Goal: Information Seeking & Learning: Understand process/instructions

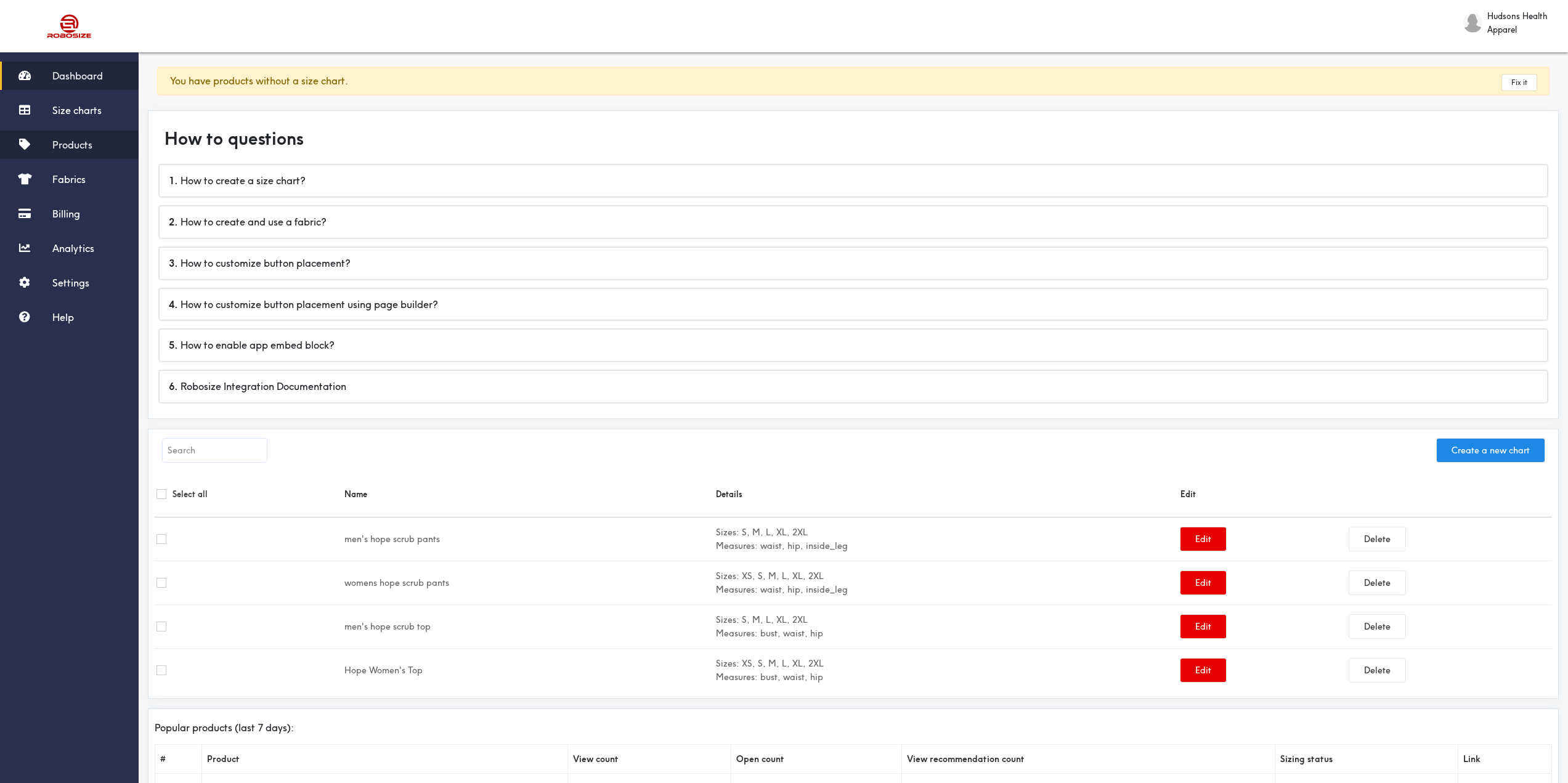
click at [74, 140] on span "Products" at bounding box center [72, 145] width 40 height 12
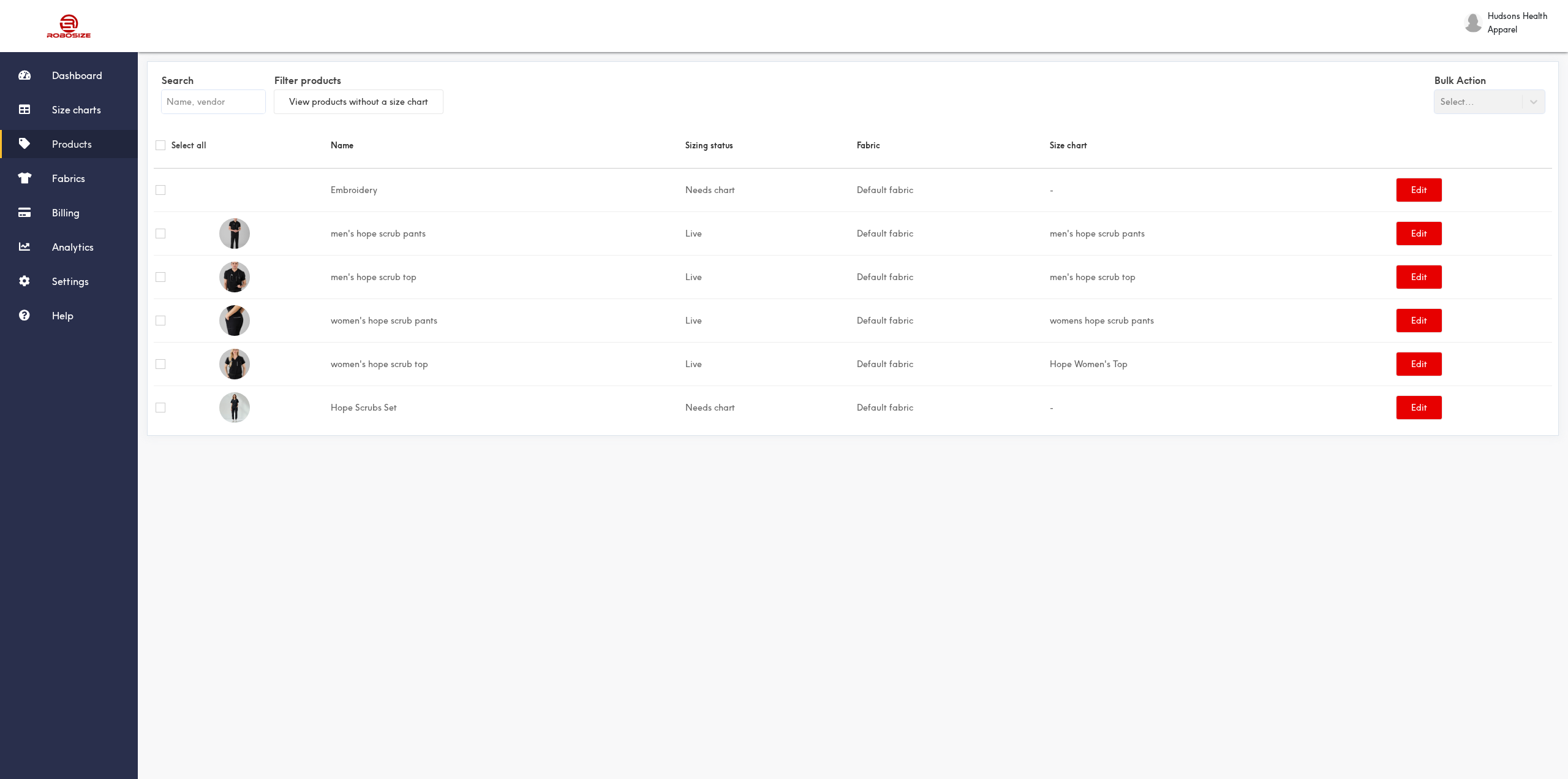
click at [701, 461] on html "Dashboard Size charts Products Fabrics Billing Analytics Settings Help Hudsons …" at bounding box center [784, 231] width 1568 height 461
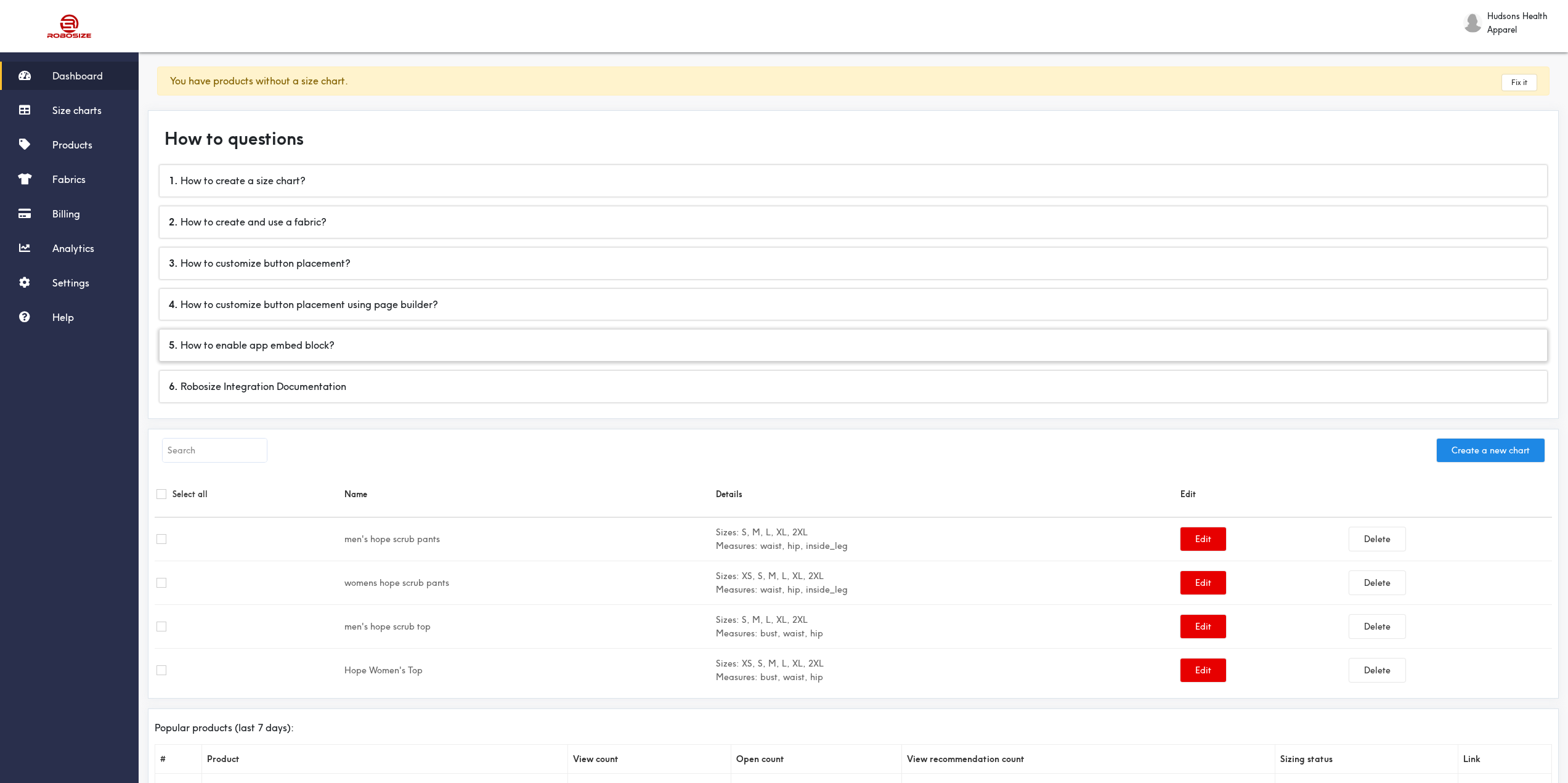
click at [411, 344] on div "5 . How to enable app embed block?" at bounding box center [854, 345] width 1387 height 31
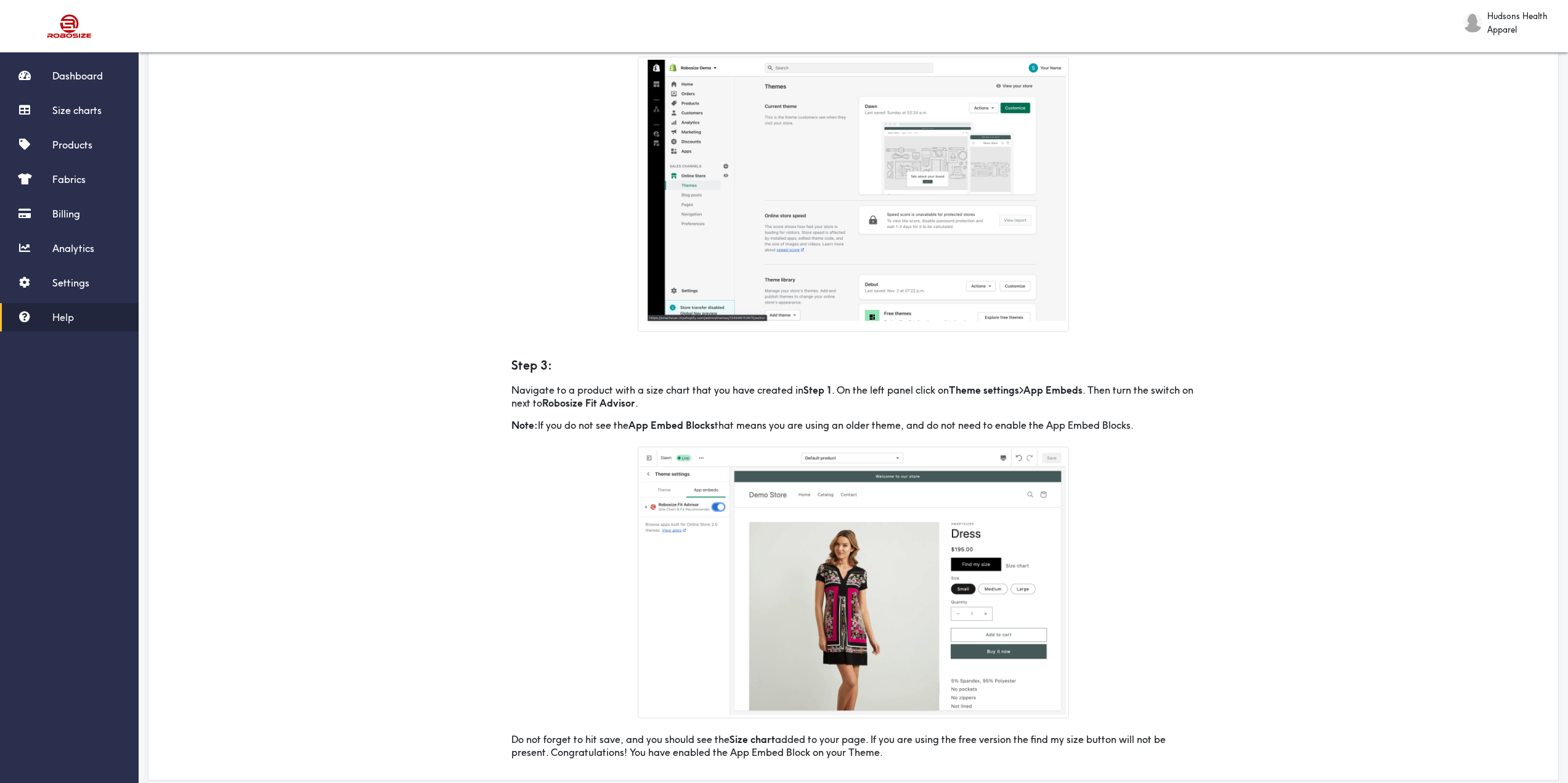
scroll to position [290, 0]
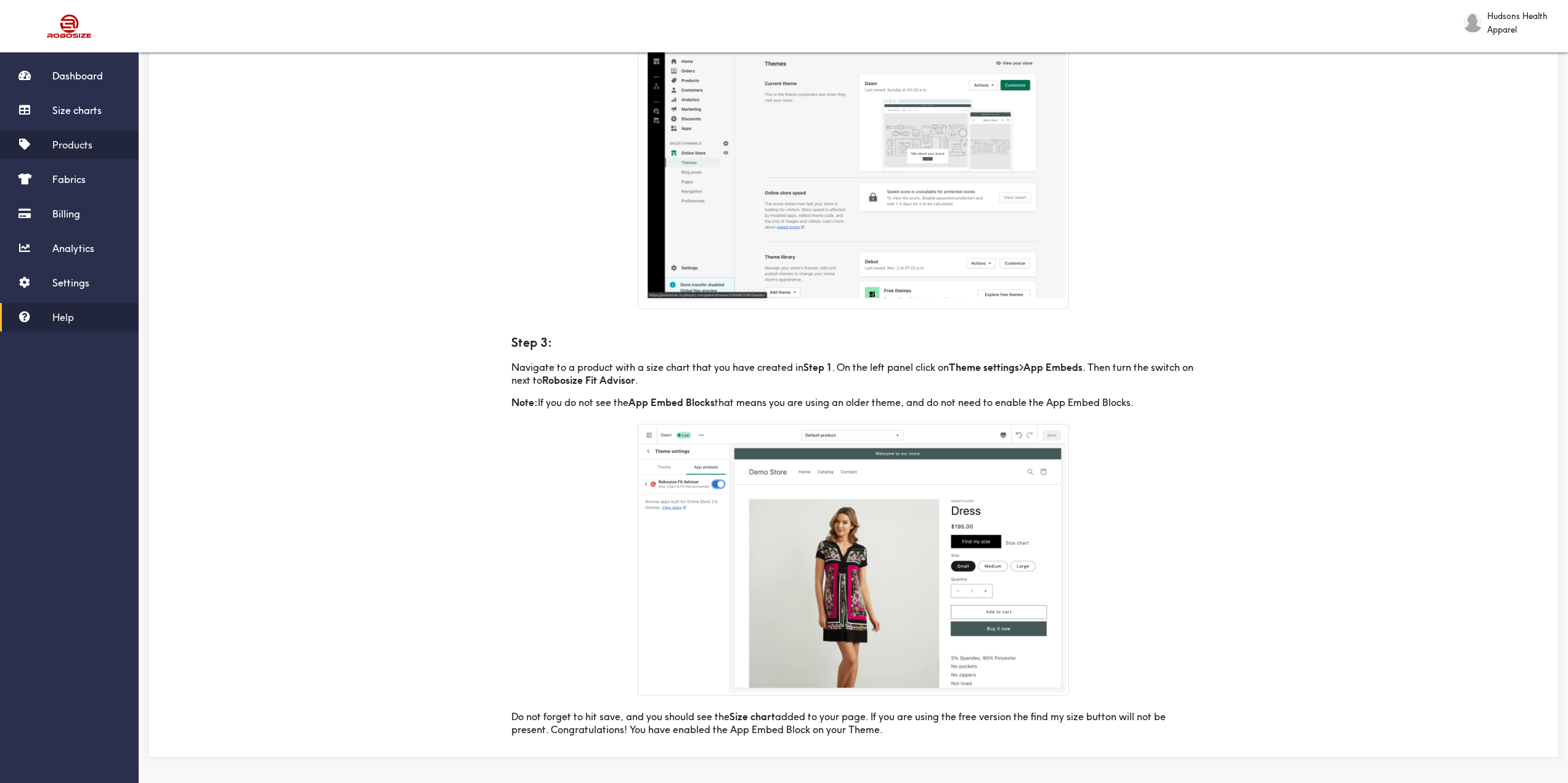
click at [63, 145] on span "Products" at bounding box center [72, 145] width 40 height 12
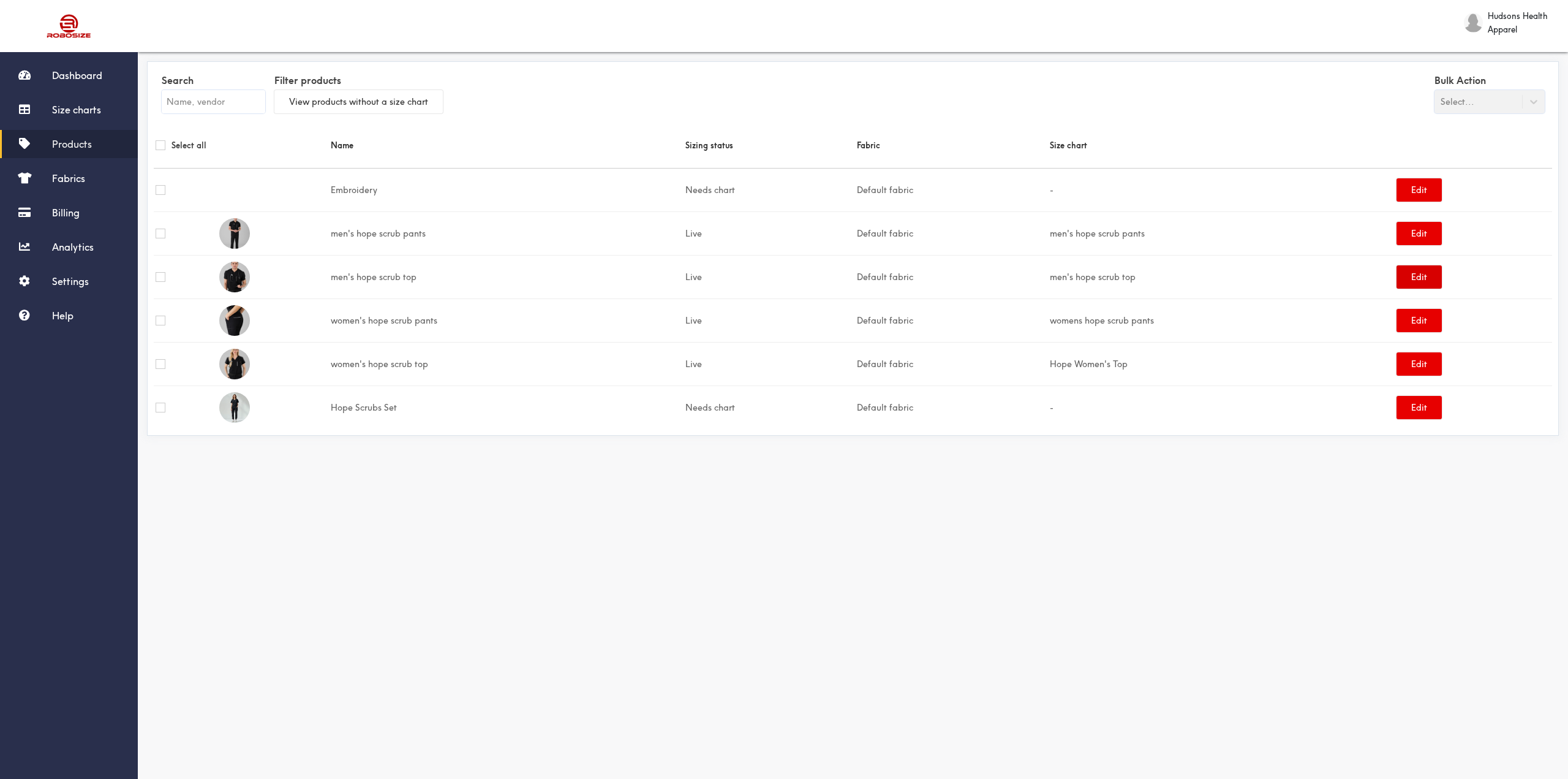
click at [1418, 279] on button "Edit" at bounding box center [1420, 277] width 46 height 24
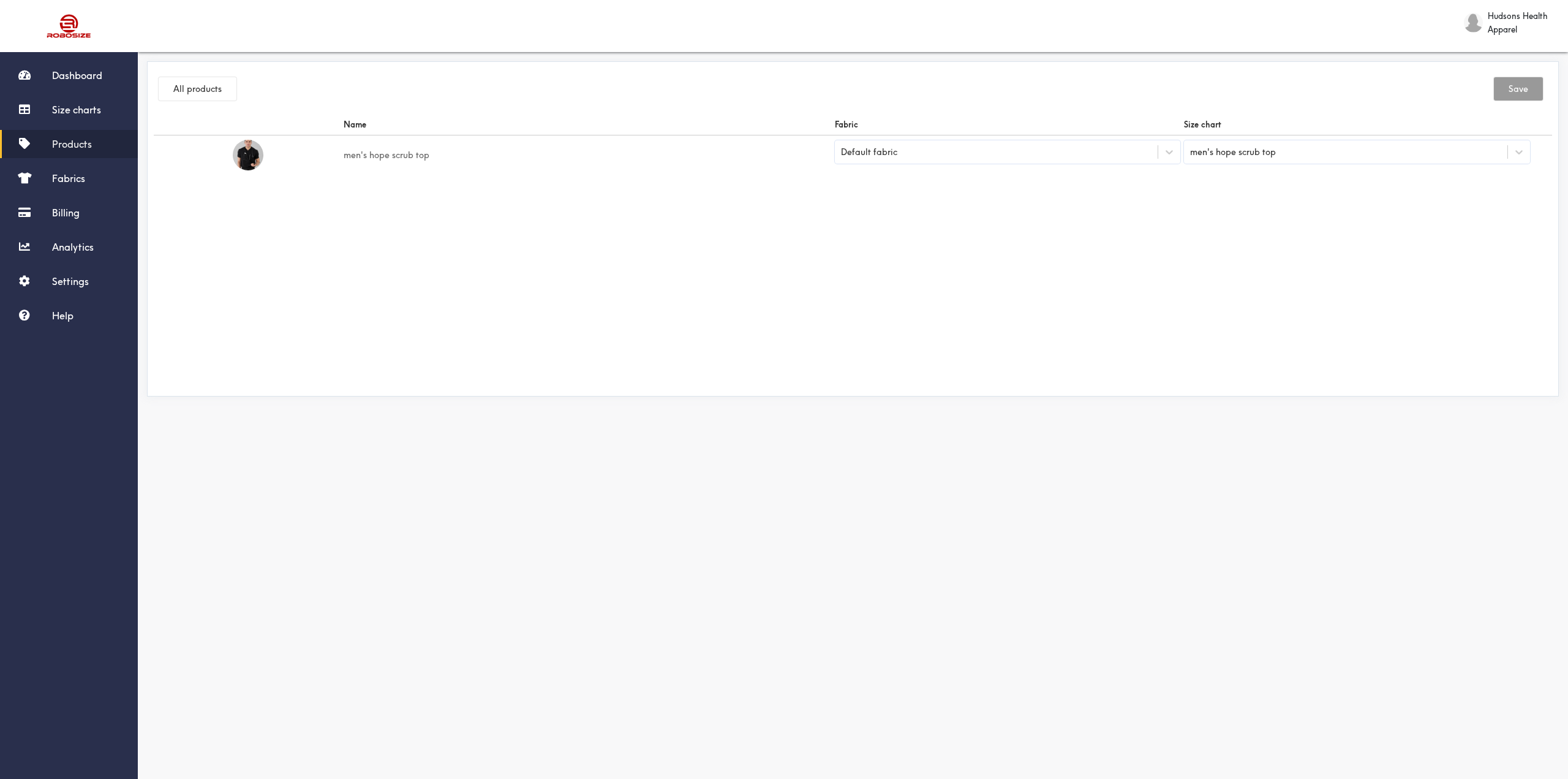
click at [1233, 151] on div "men's hope scrub top" at bounding box center [1233, 152] width 86 height 14
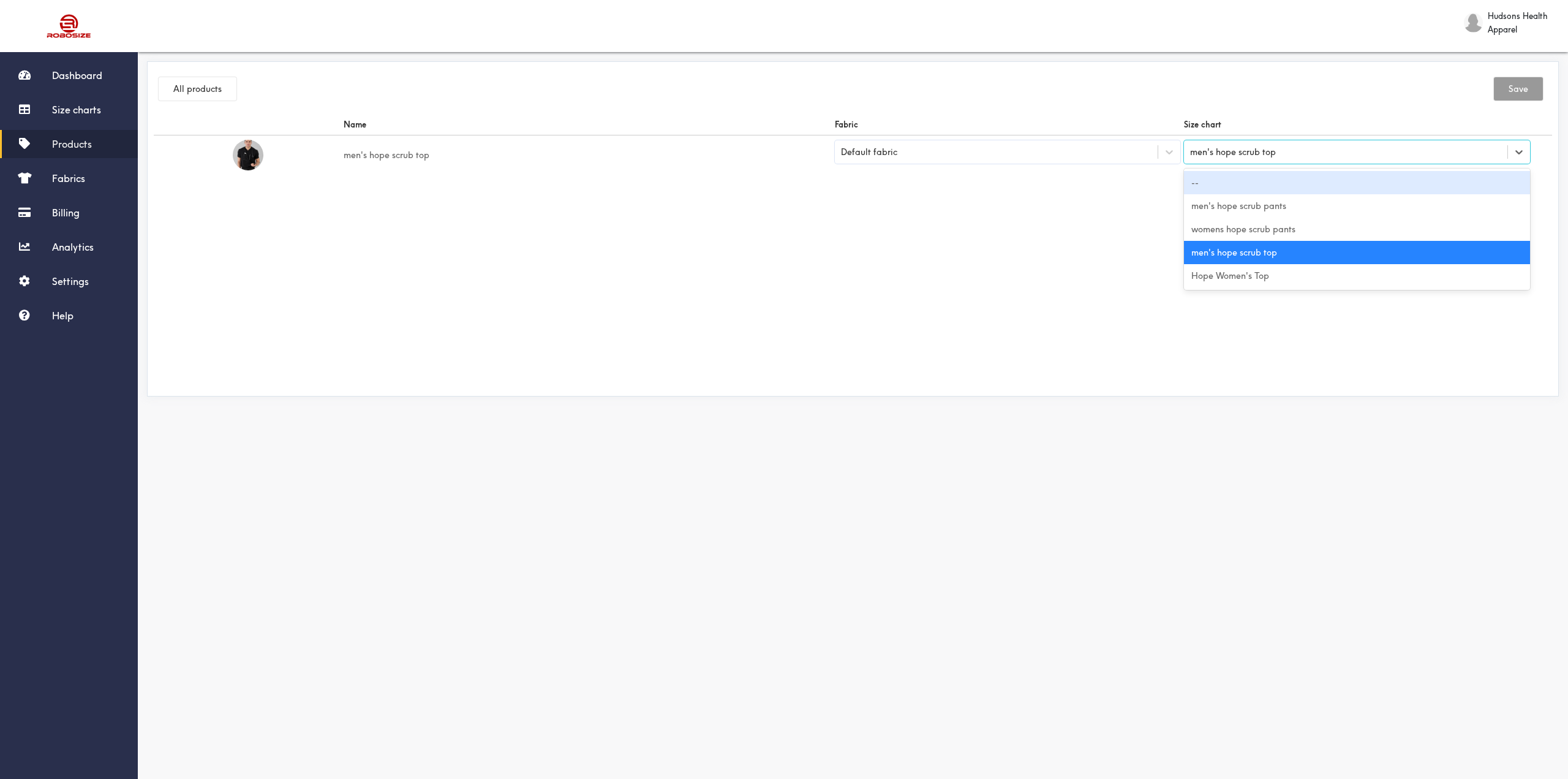
click at [1239, 184] on div "--" at bounding box center [1357, 183] width 346 height 24
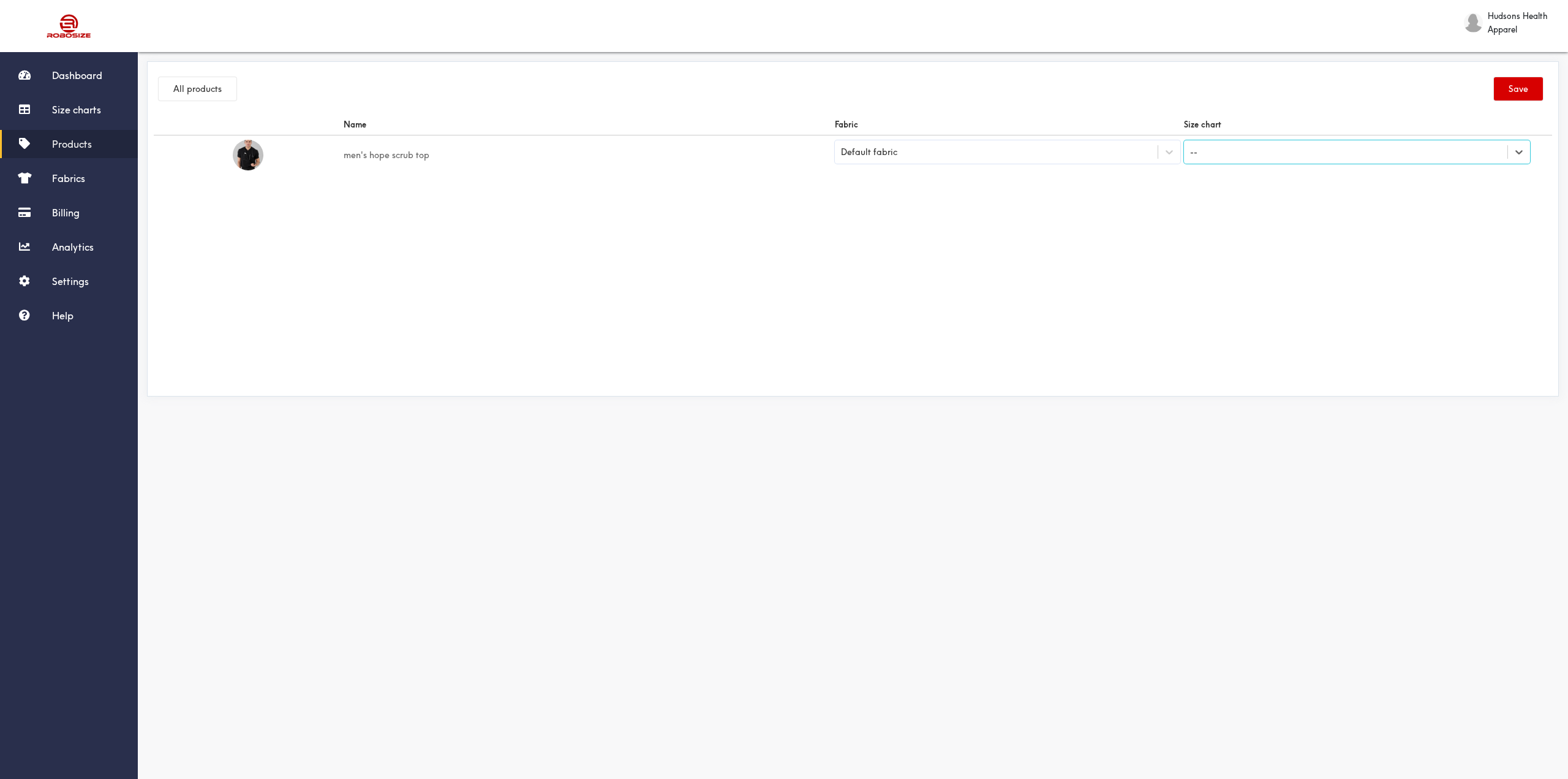
click at [1518, 93] on button "Save" at bounding box center [1519, 89] width 49 height 24
click at [1379, 161] on div "--" at bounding box center [1345, 151] width 323 height 21
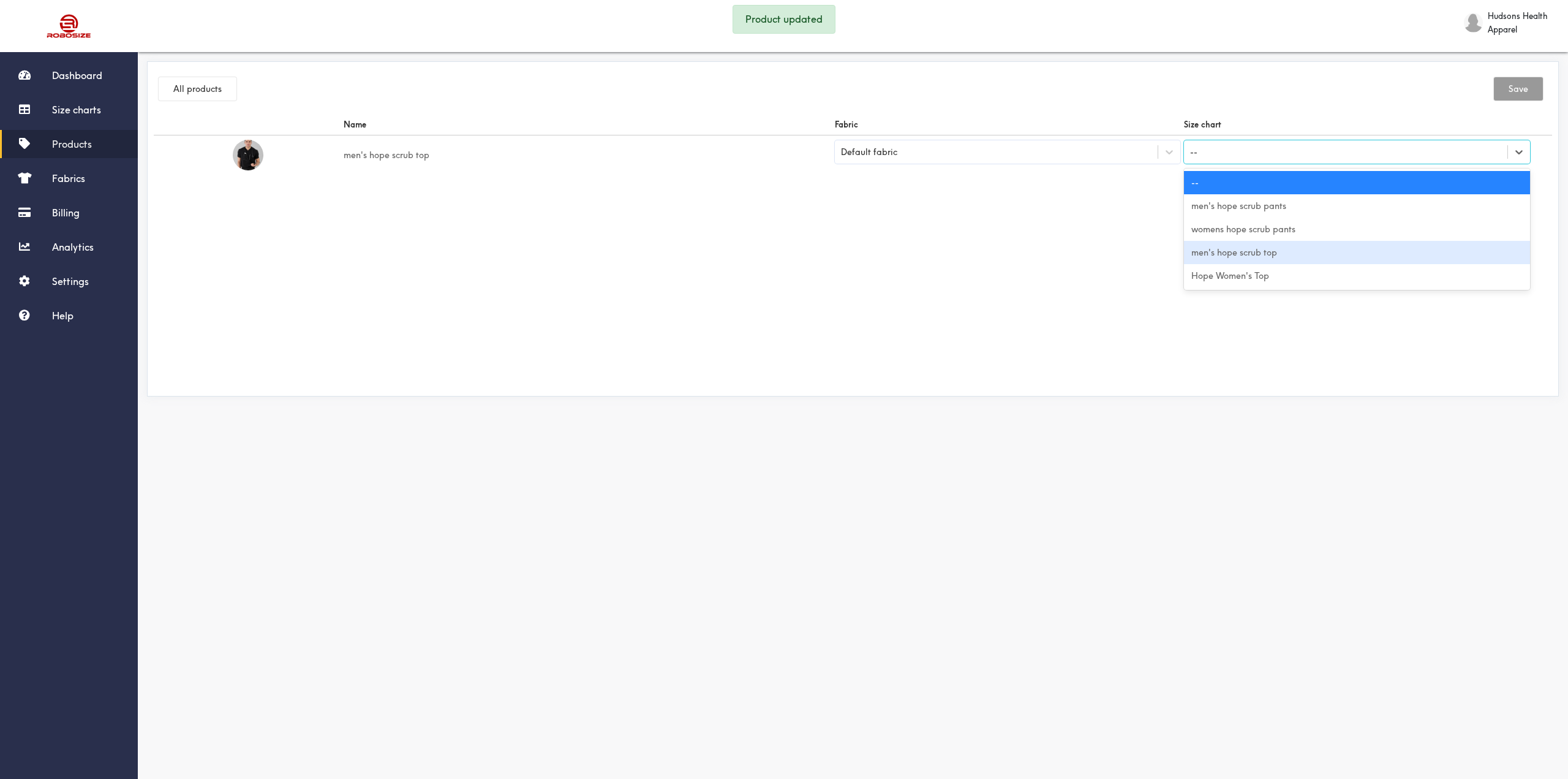
click at [1312, 250] on div "men's hope scrub top" at bounding box center [1357, 253] width 346 height 24
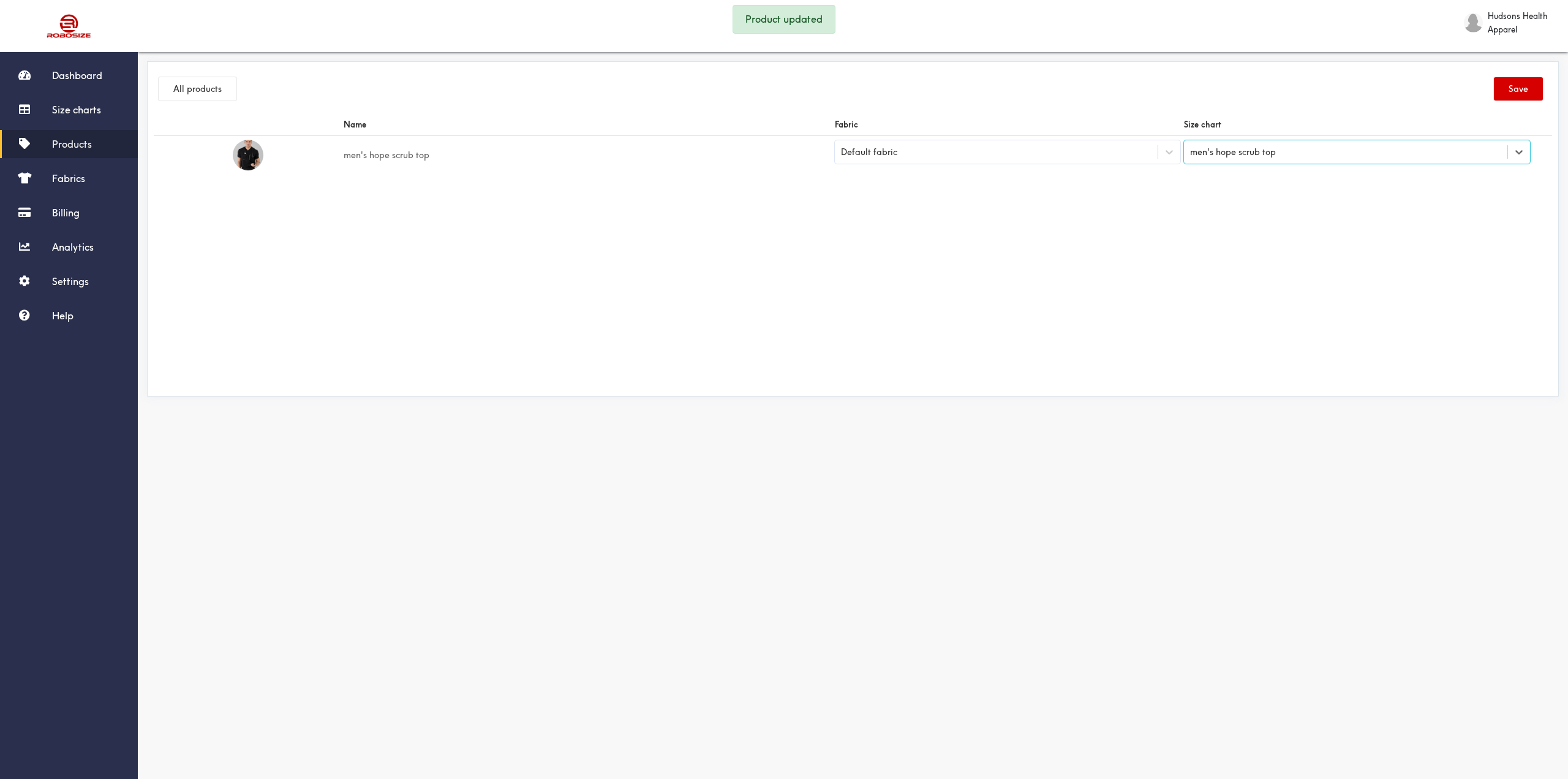
click at [1516, 84] on button "Save" at bounding box center [1519, 89] width 49 height 24
click at [209, 90] on button "All products" at bounding box center [198, 89] width 78 height 24
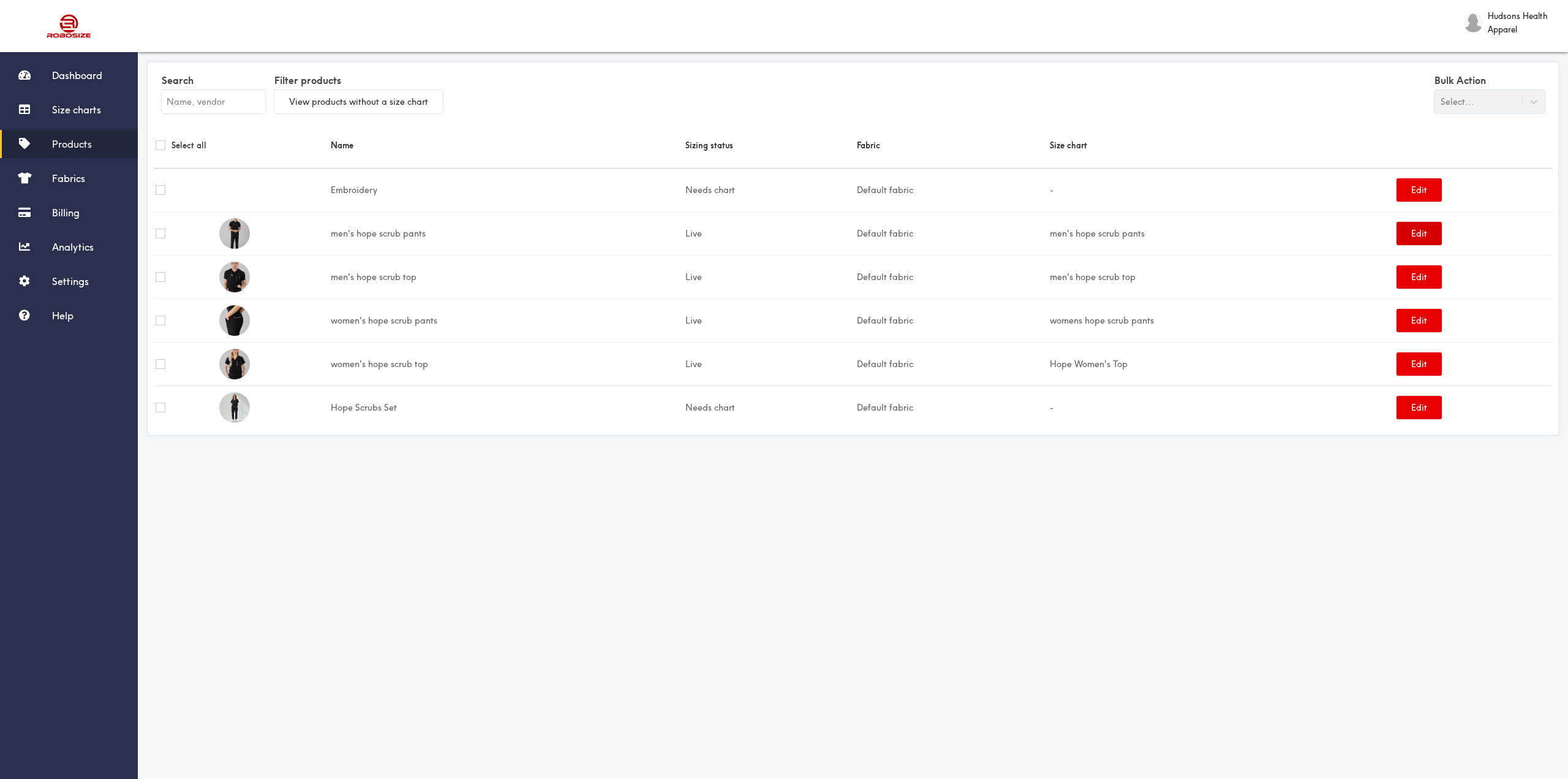
click at [1417, 231] on button "Edit" at bounding box center [1420, 234] width 46 height 24
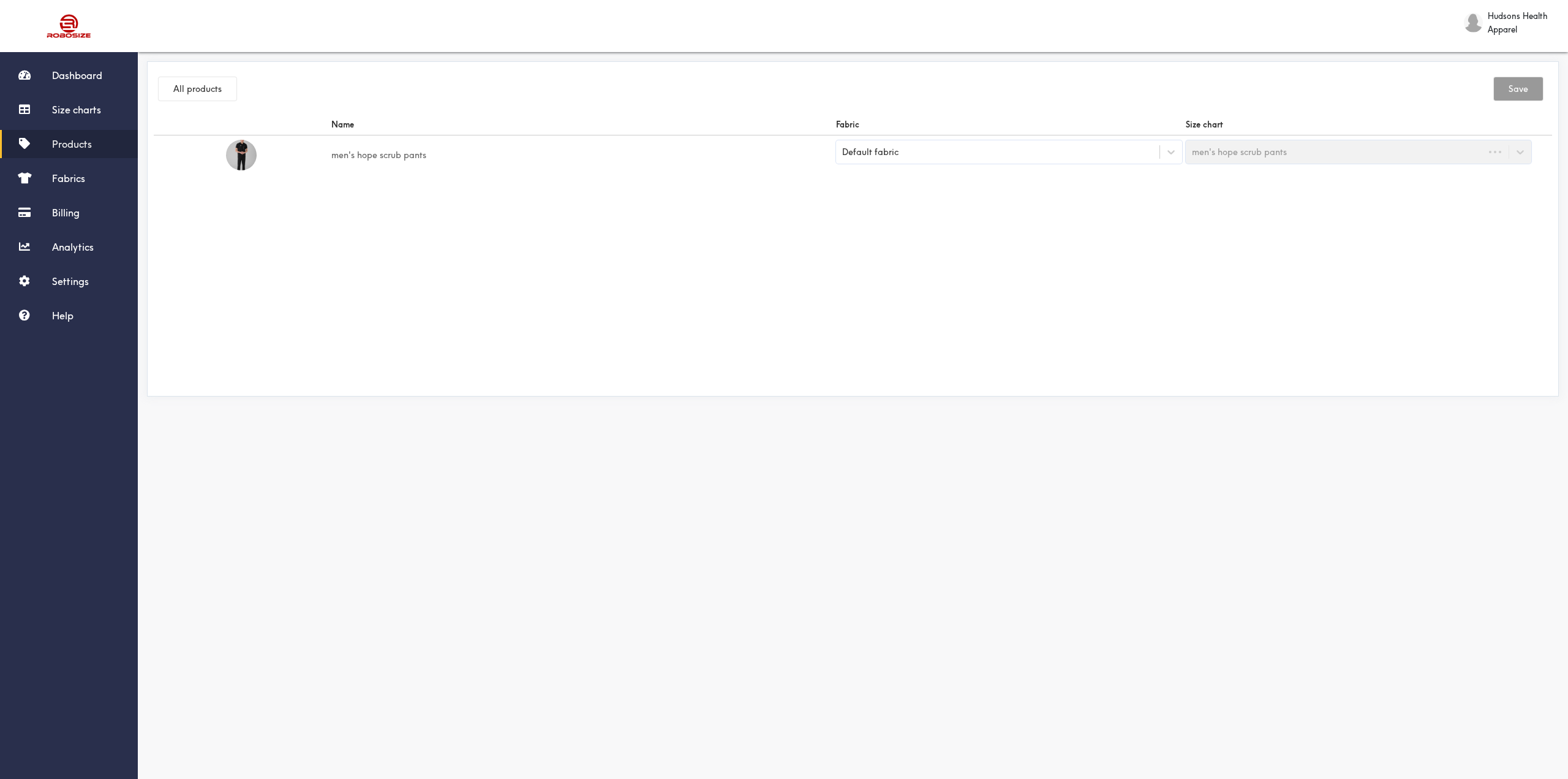
click at [1340, 156] on div "men's hope scrub pants" at bounding box center [1335, 151] width 299 height 21
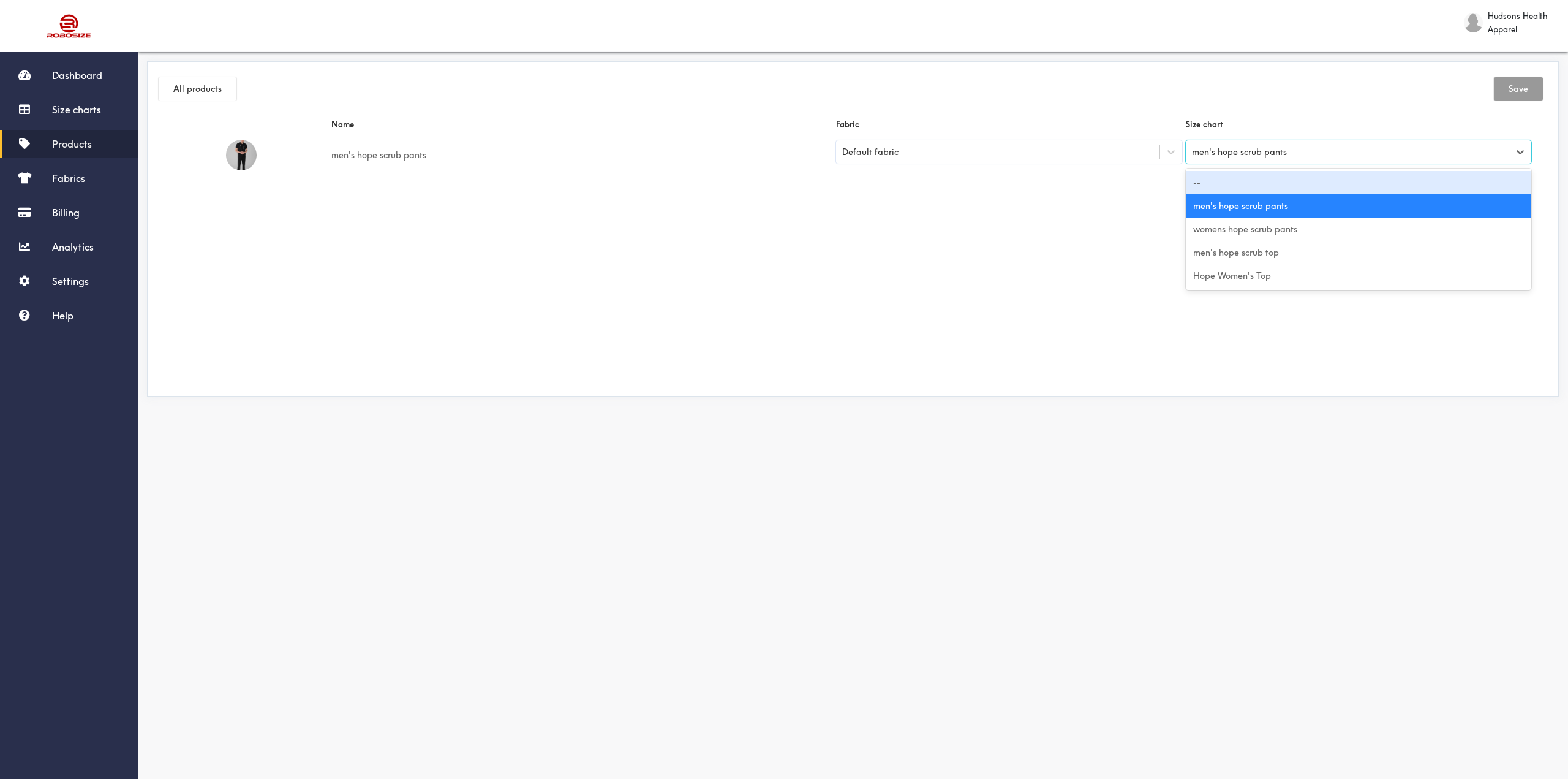
click at [1298, 180] on div "--" at bounding box center [1359, 183] width 346 height 24
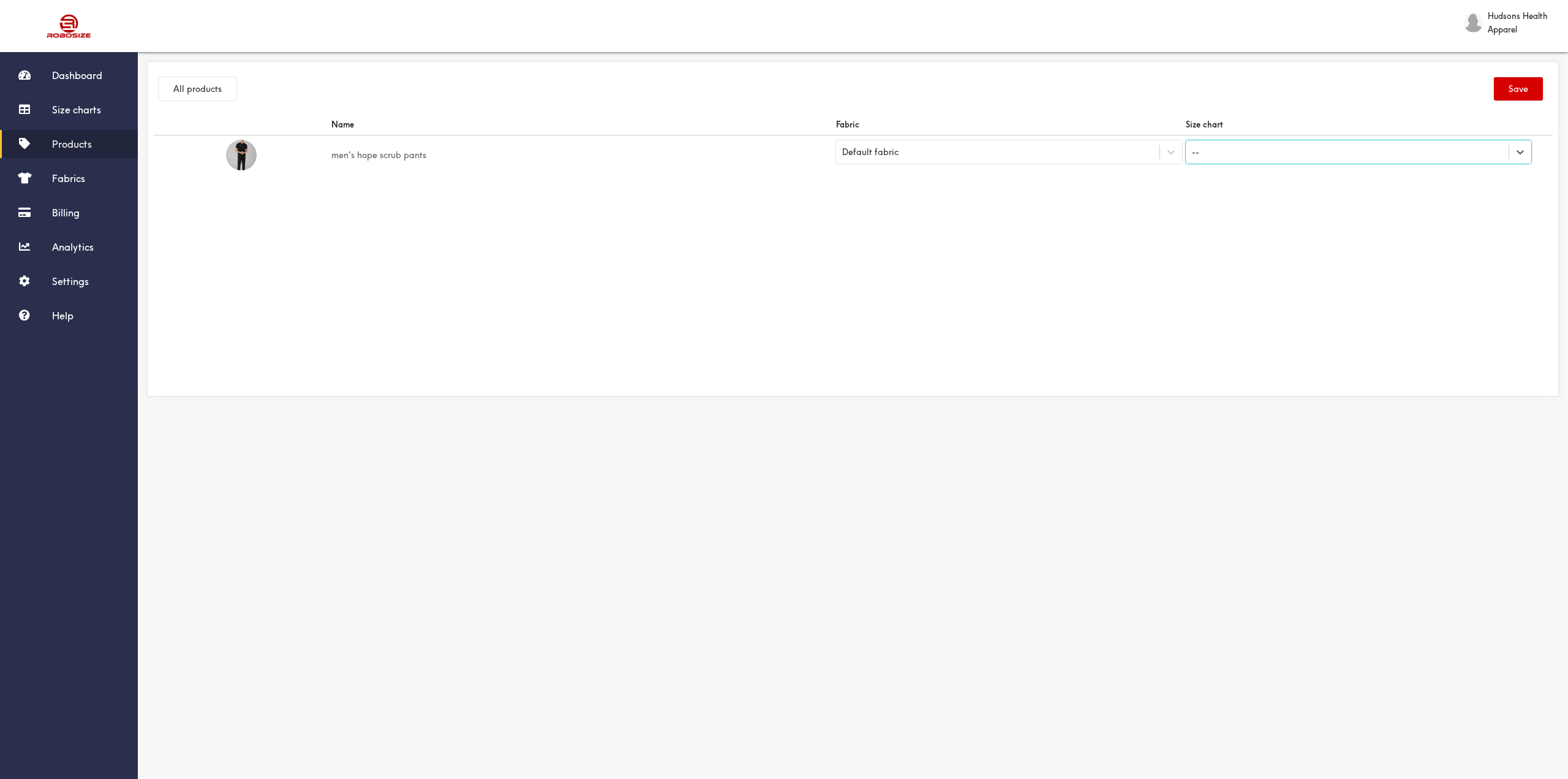
click at [1510, 91] on button "Save" at bounding box center [1519, 89] width 49 height 24
click at [1272, 155] on div "--" at bounding box center [1347, 151] width 323 height 21
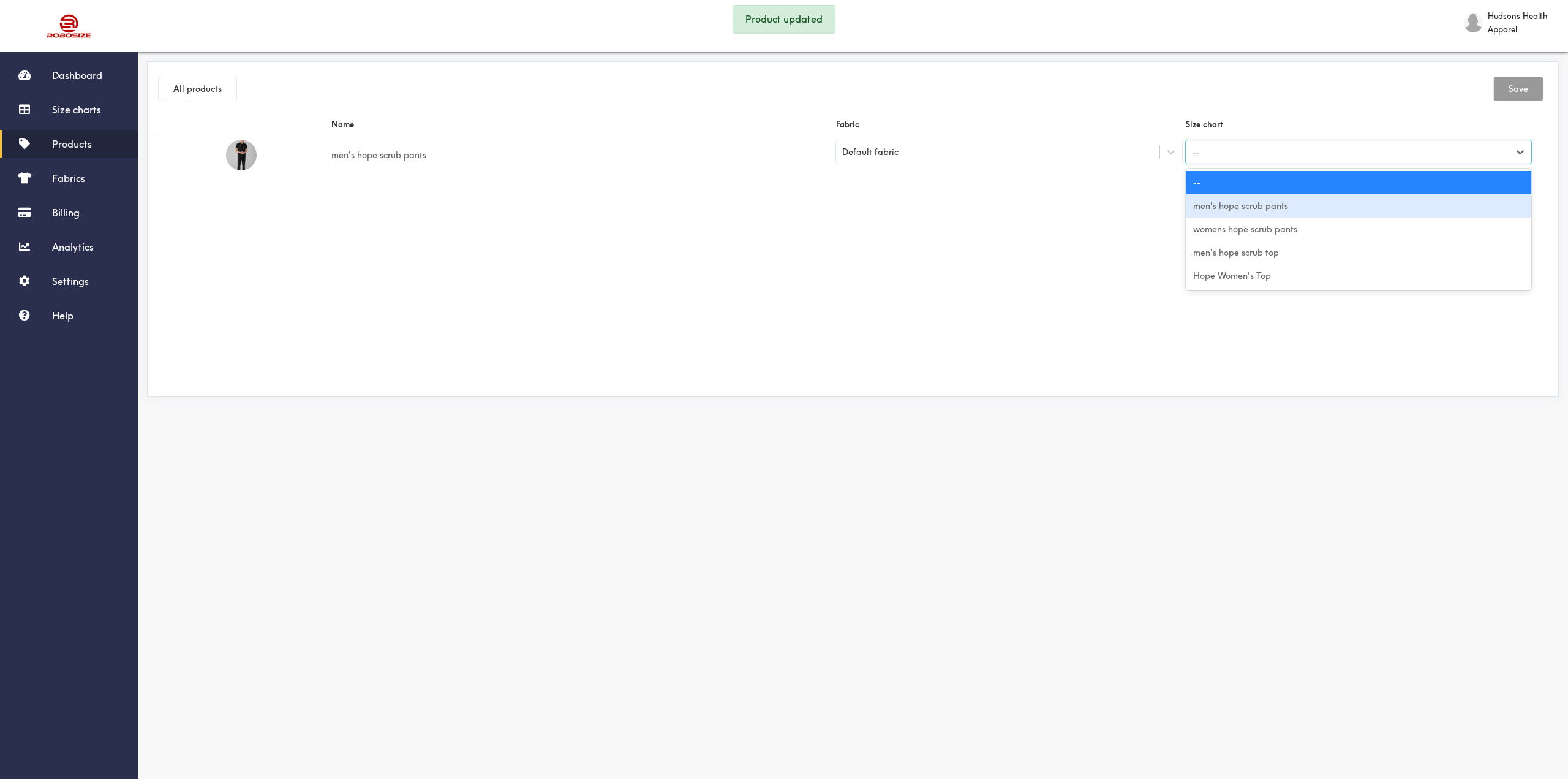
click at [1276, 209] on div "men's hope scrub pants" at bounding box center [1359, 205] width 346 height 24
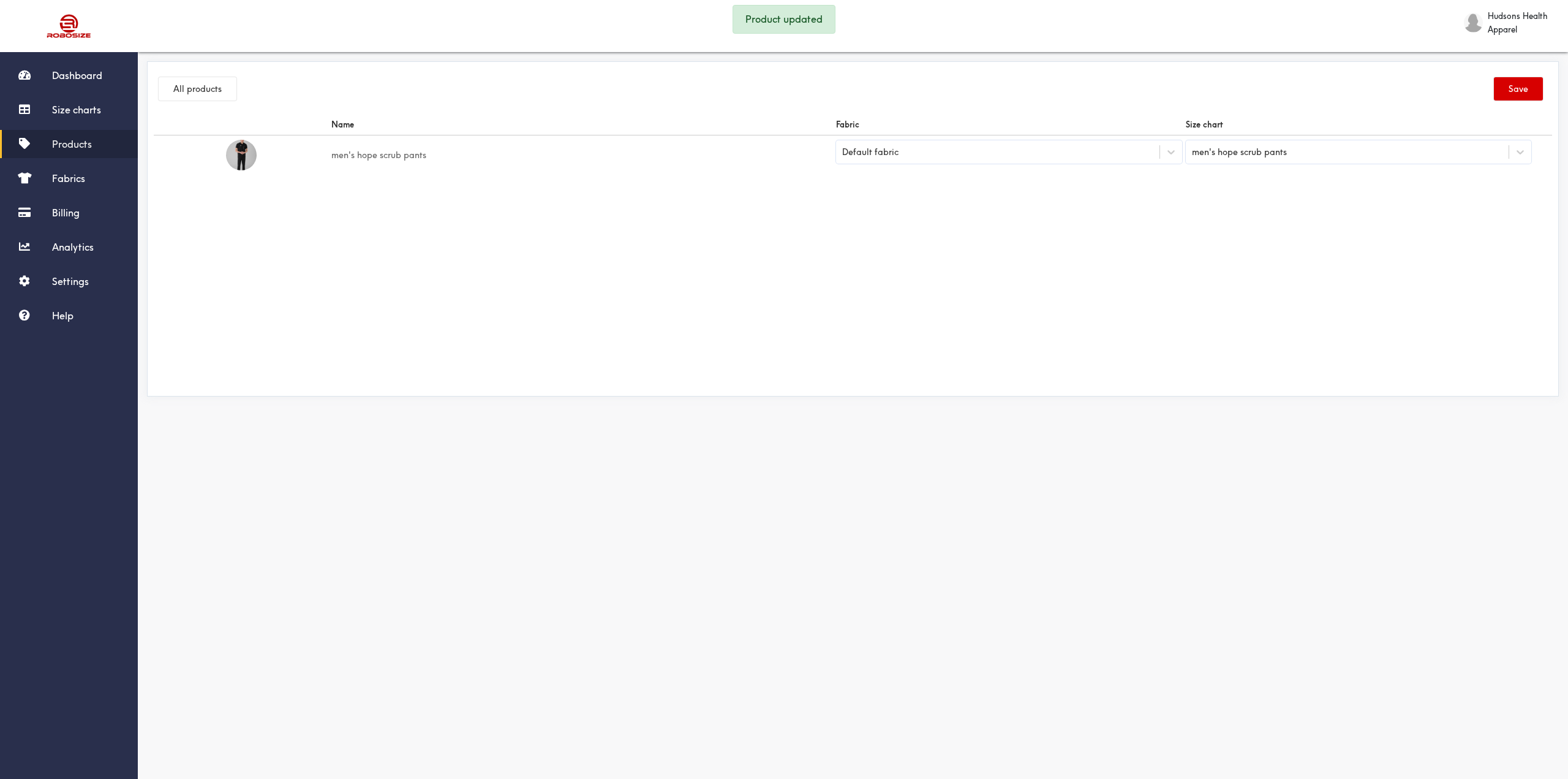
click at [1523, 91] on button "Save" at bounding box center [1519, 89] width 49 height 24
click at [62, 278] on span "Settings" at bounding box center [70, 281] width 37 height 12
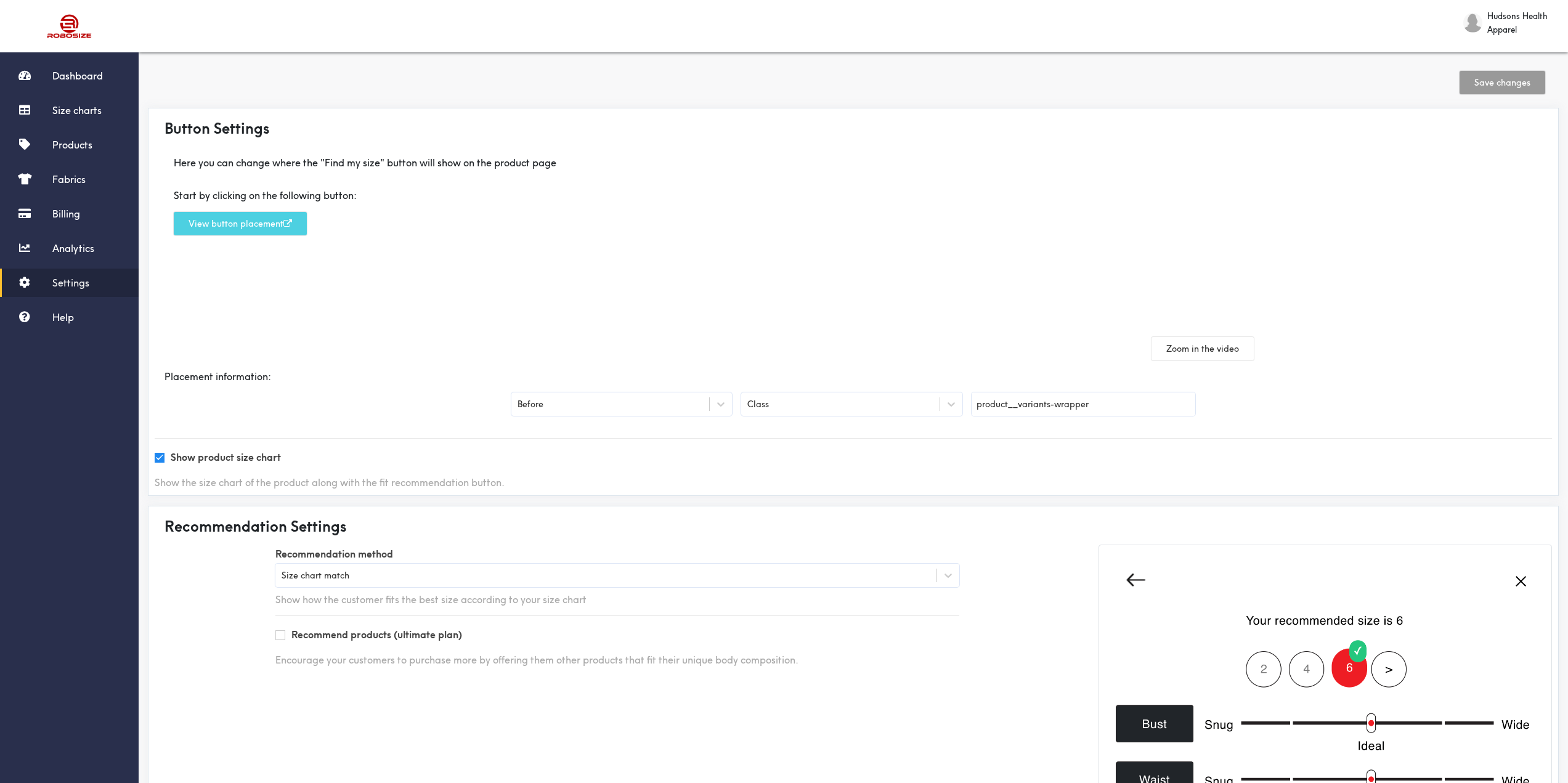
click at [272, 219] on button "View button placement" at bounding box center [240, 223] width 133 height 24
click at [1055, 405] on input "product__variants-wrapper" at bounding box center [1083, 404] width 223 height 24
drag, startPoint x: 1093, startPoint y: 404, endPoint x: 1056, endPoint y: 404, distance: 37.0
click at [1057, 404] on input "product__variants-wrapper" at bounding box center [1083, 404] width 223 height 24
click at [1012, 411] on input "product__variants-wrapper" at bounding box center [1083, 404] width 223 height 24
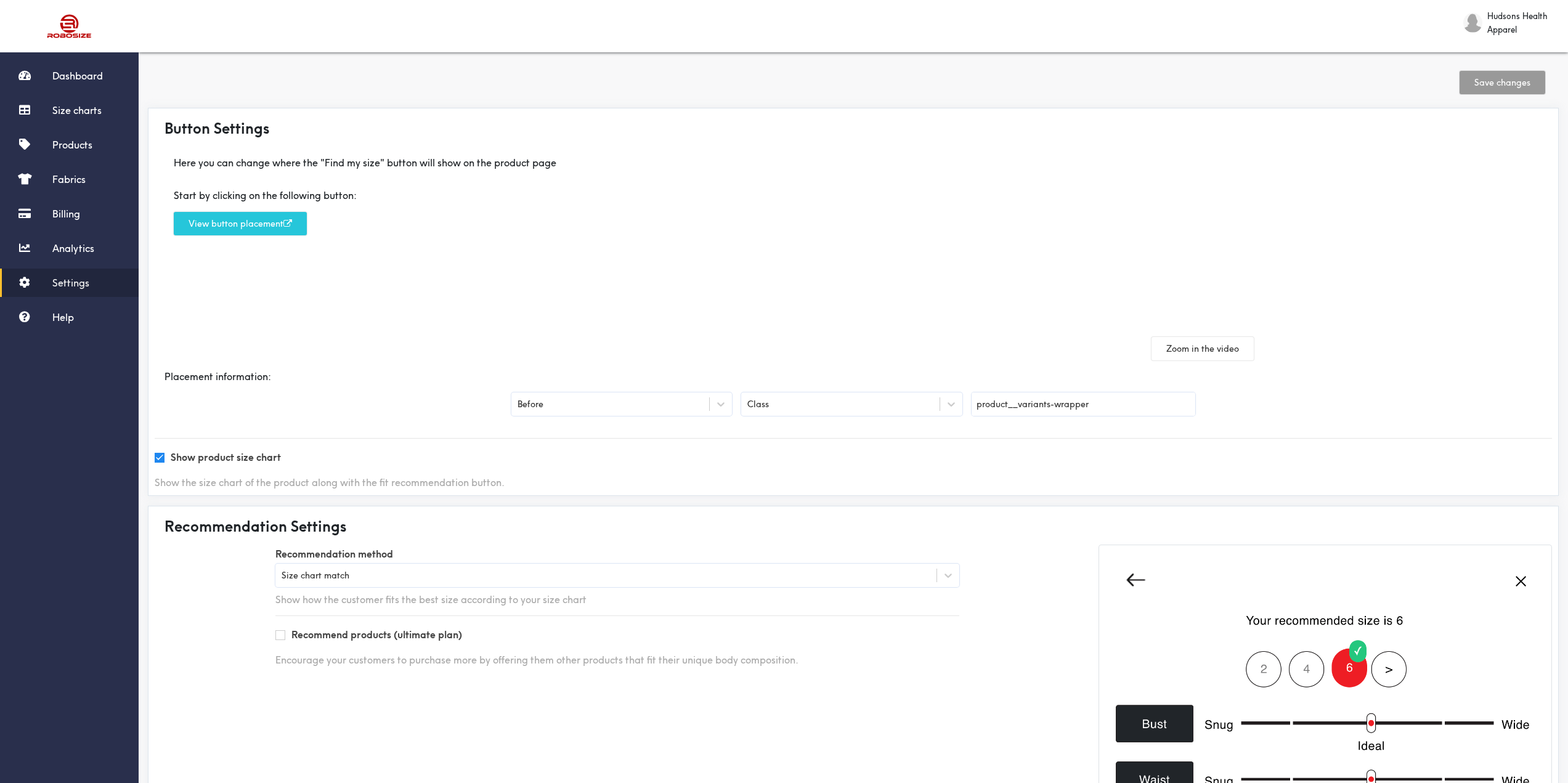
drag, startPoint x: 977, startPoint y: 404, endPoint x: 1186, endPoint y: 403, distance: 209.0
click at [1186, 403] on input "product__variants-wrapper" at bounding box center [1083, 404] width 223 height 24
paste input "label"
type input "product__label-wrapper"
click at [1483, 83] on button "Save changes" at bounding box center [1503, 83] width 86 height 24
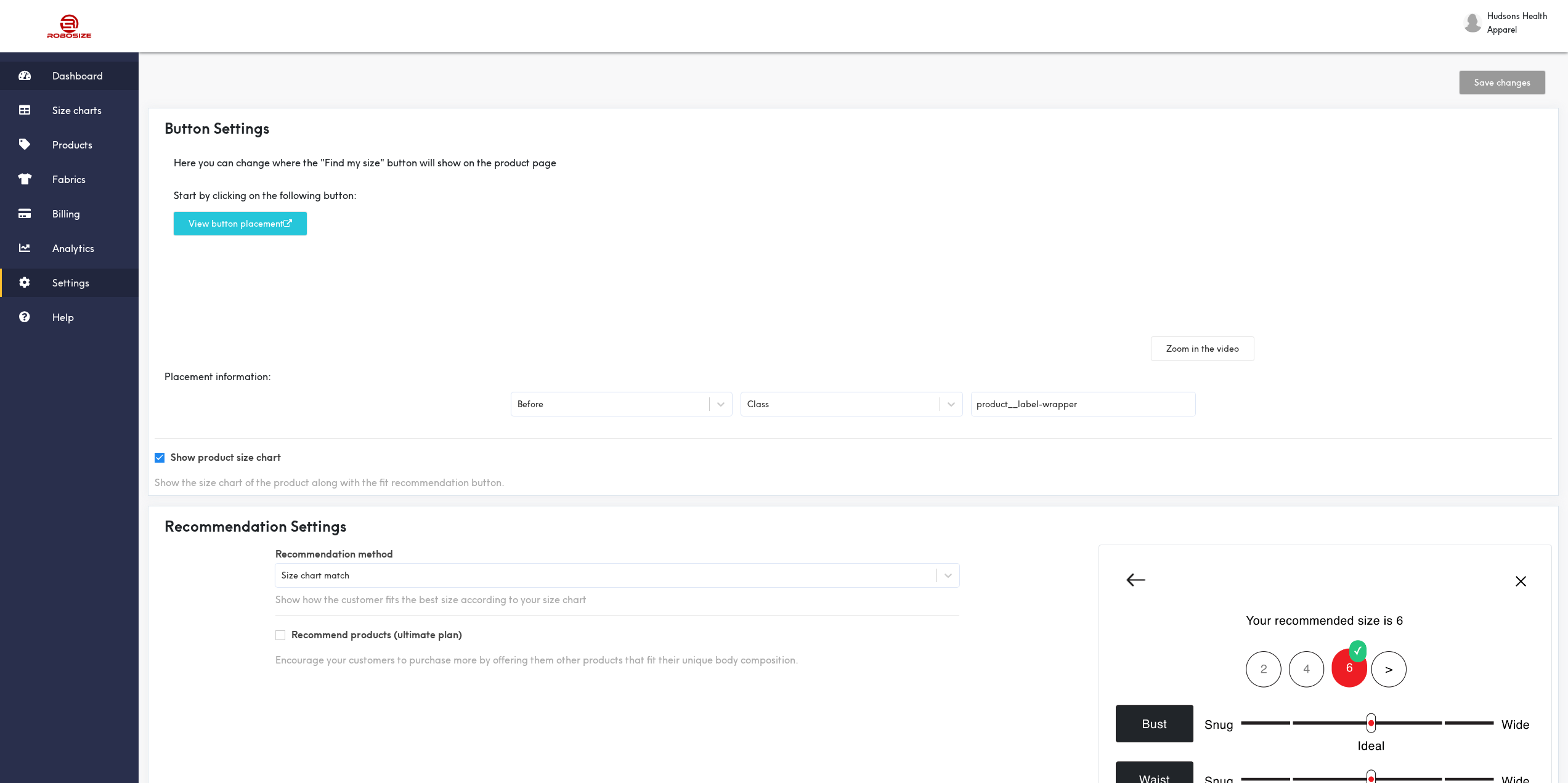
click at [65, 65] on link "Dashboard" at bounding box center [69, 76] width 138 height 28
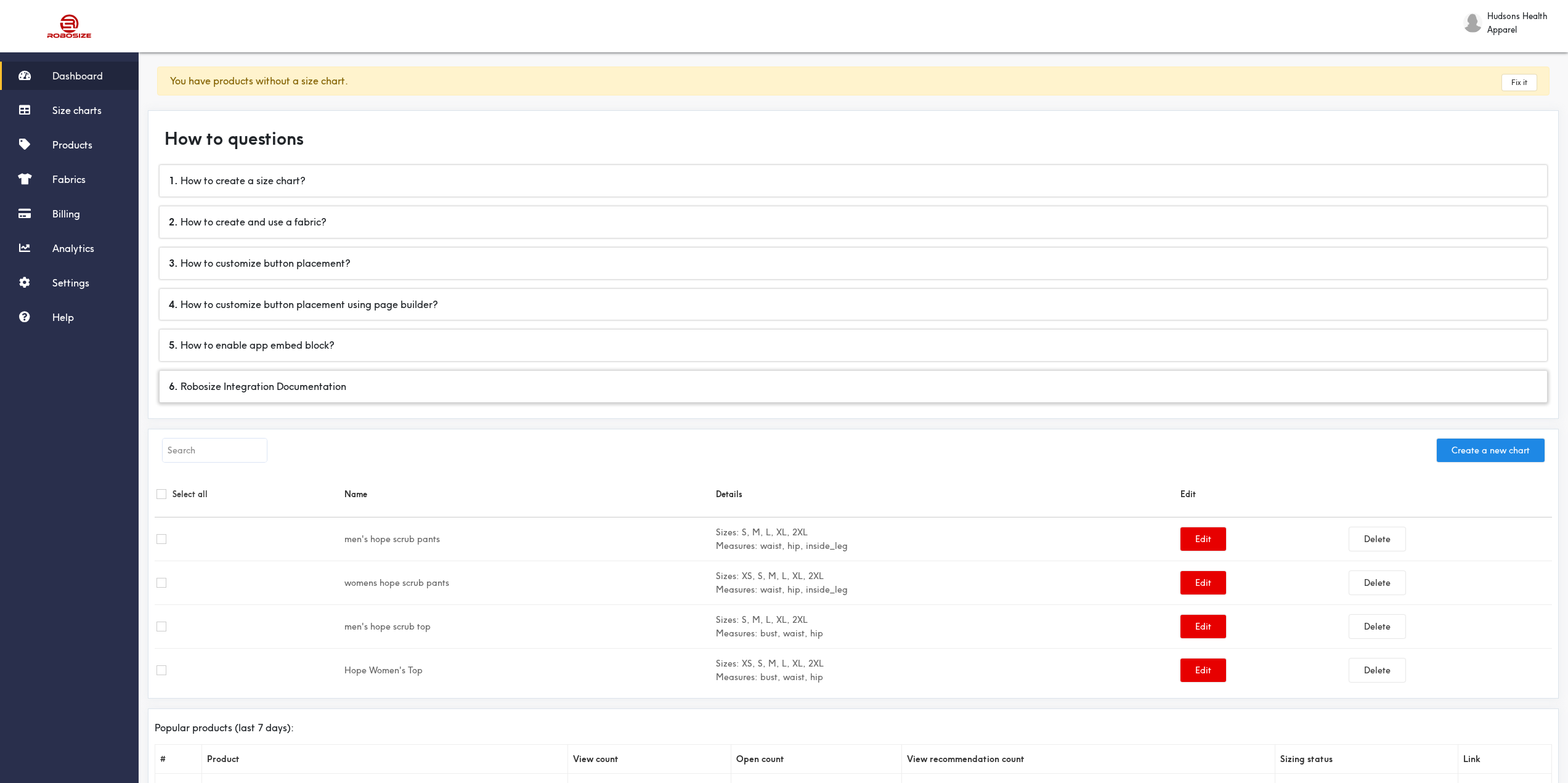
click at [504, 380] on div "6 . Robosize Integration Documentation" at bounding box center [854, 386] width 1387 height 31
click at [80, 108] on span "Size charts" at bounding box center [76, 110] width 49 height 12
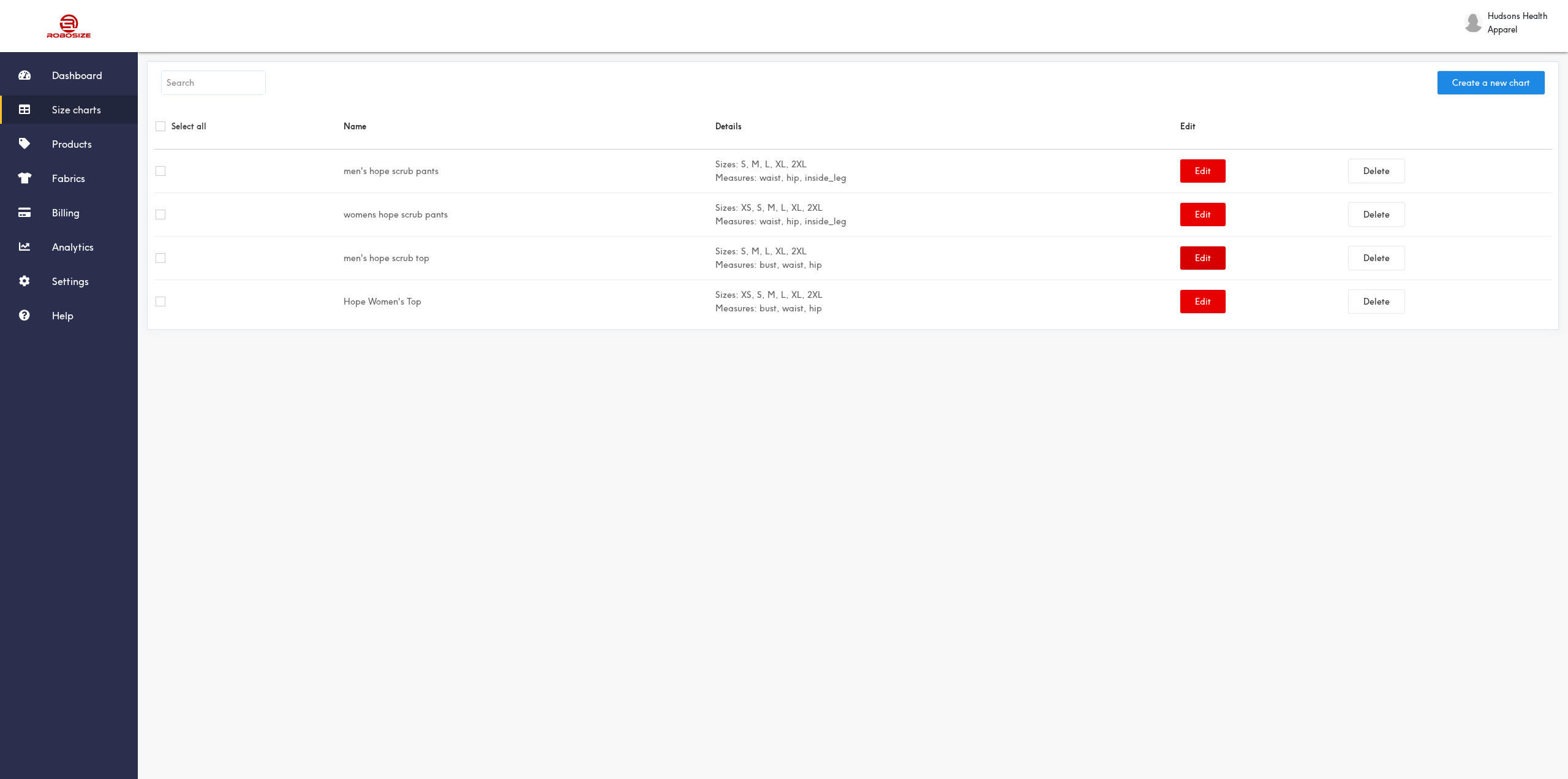
click at [1204, 257] on button "Edit" at bounding box center [1203, 258] width 46 height 24
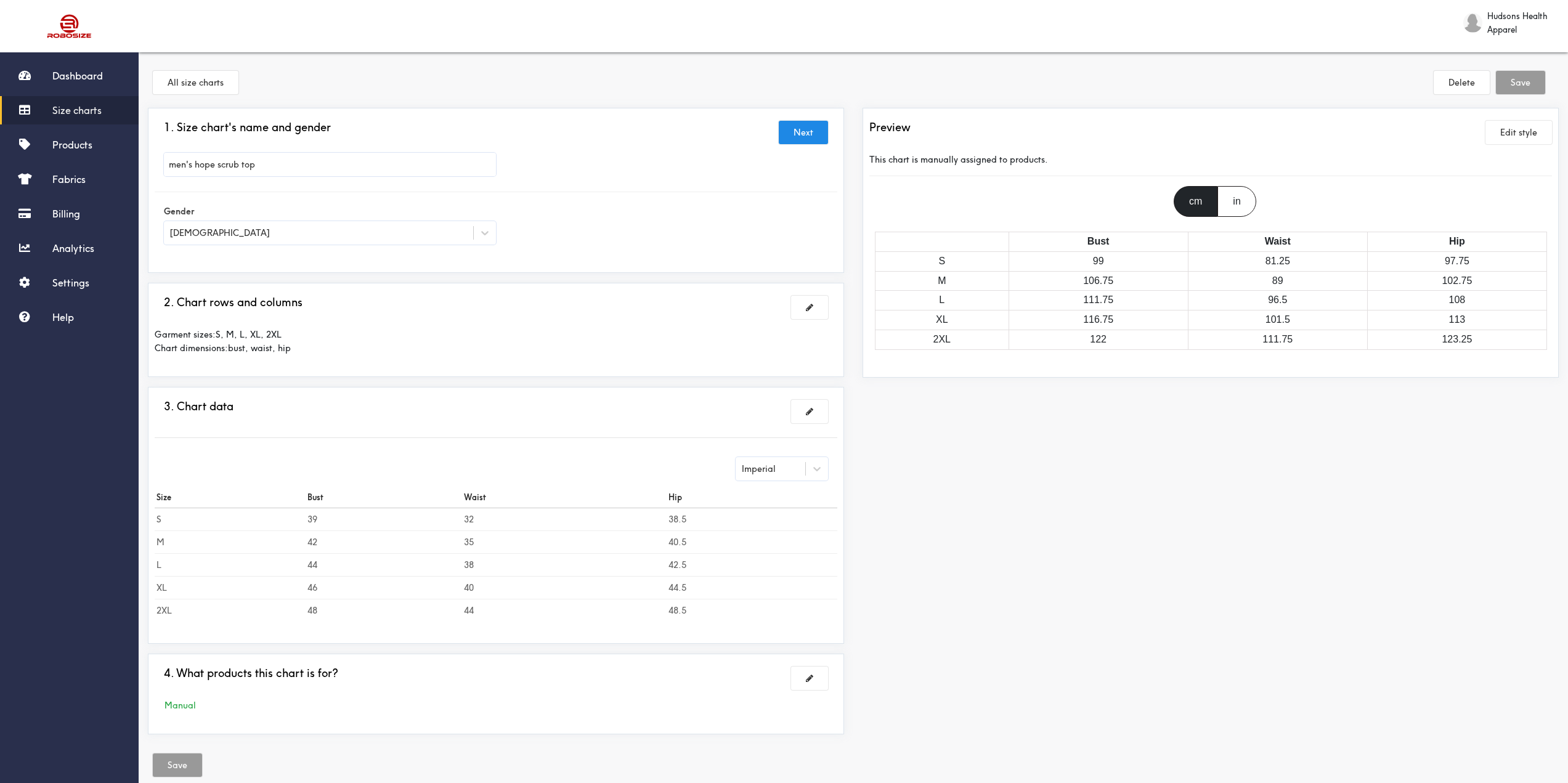
click at [84, 106] on span "Size charts" at bounding box center [76, 110] width 49 height 12
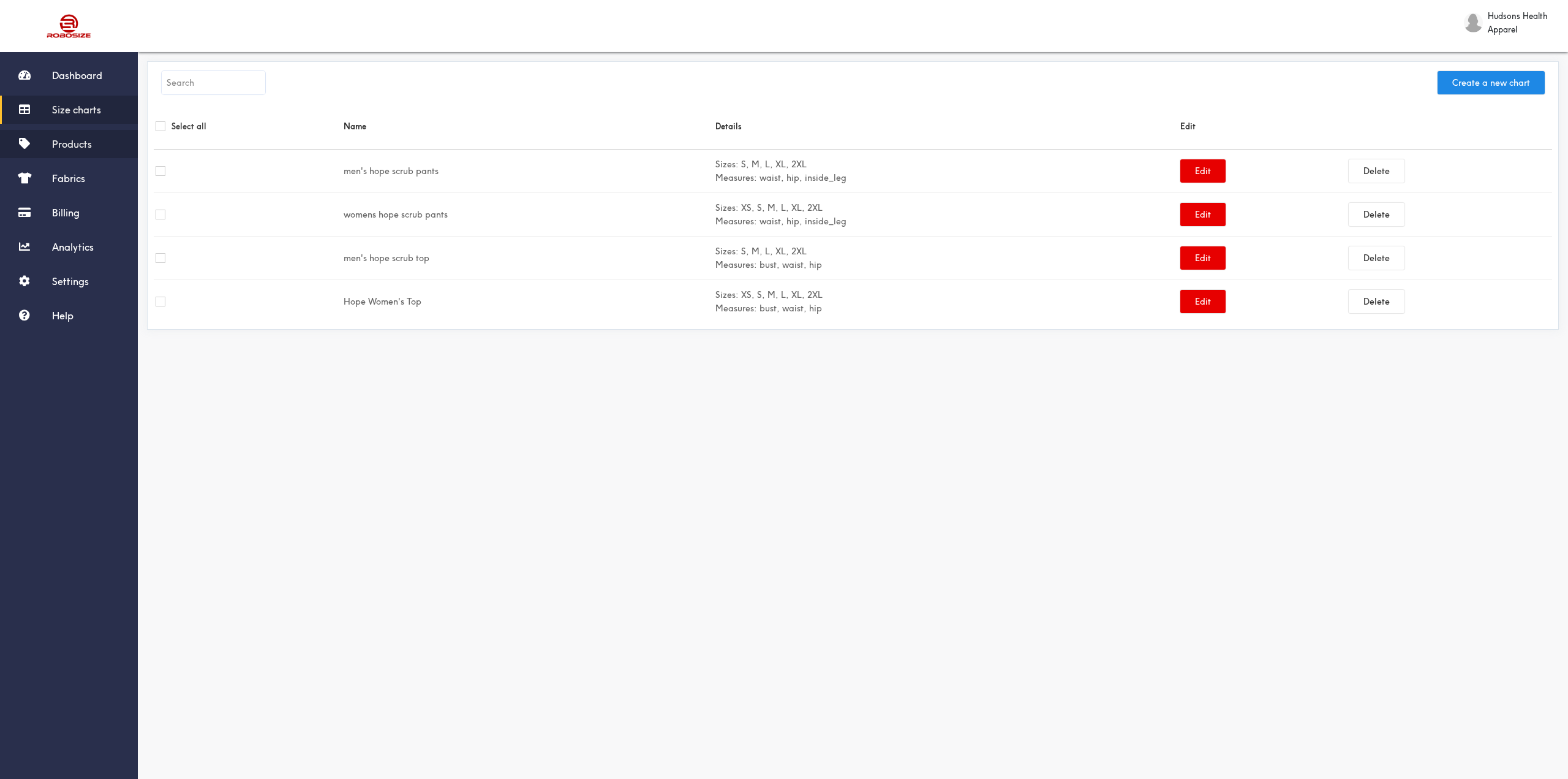
click at [78, 148] on span "Products" at bounding box center [71, 144] width 40 height 12
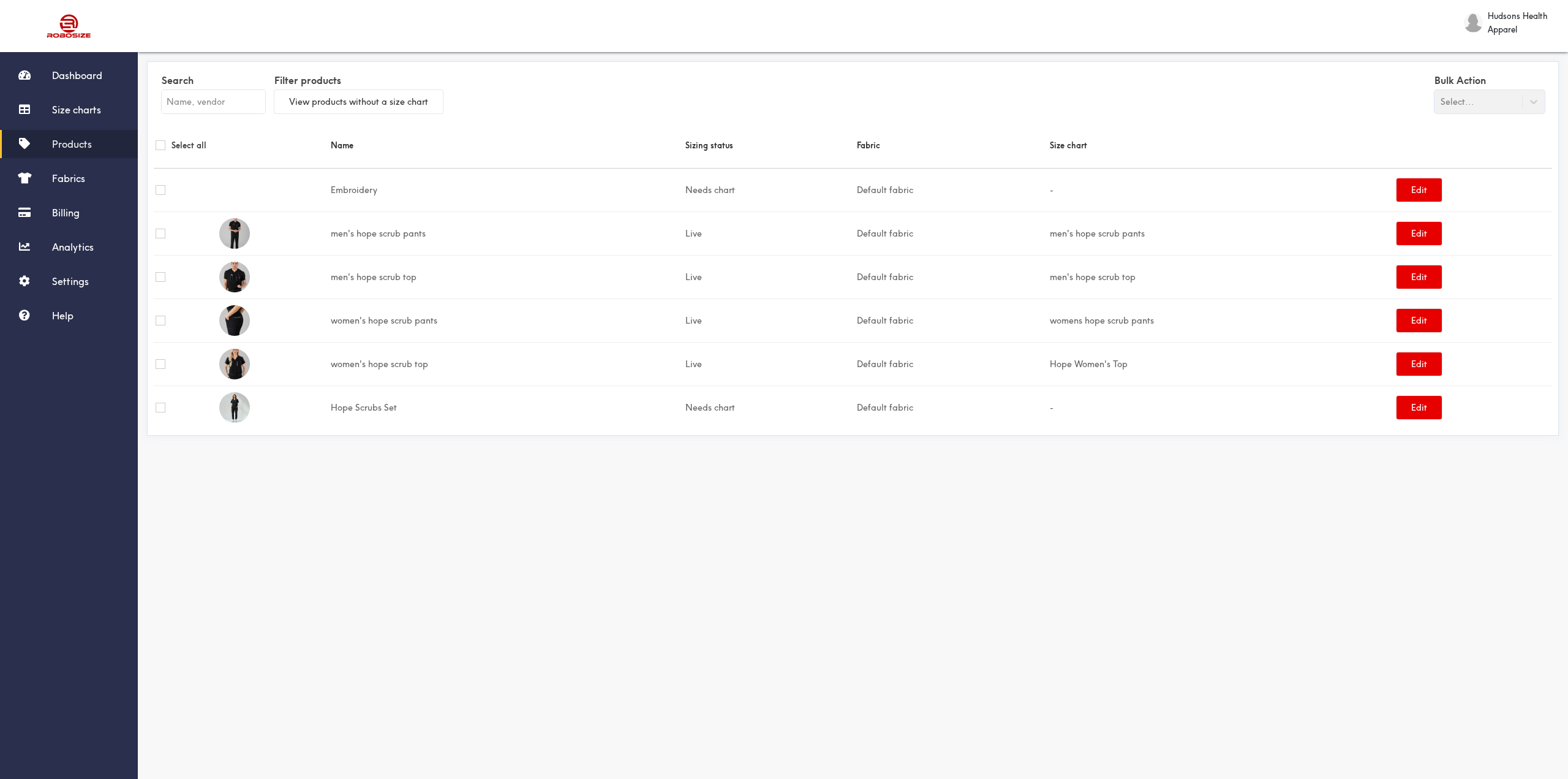
click at [378, 274] on td "men's hope scrub top" at bounding box center [506, 276] width 354 height 43
click at [347, 275] on td "men's hope scrub top" at bounding box center [506, 276] width 354 height 43
click at [341, 273] on td "men's hope scrub top" at bounding box center [506, 276] width 354 height 43
click at [73, 287] on span "Settings" at bounding box center [70, 281] width 37 height 12
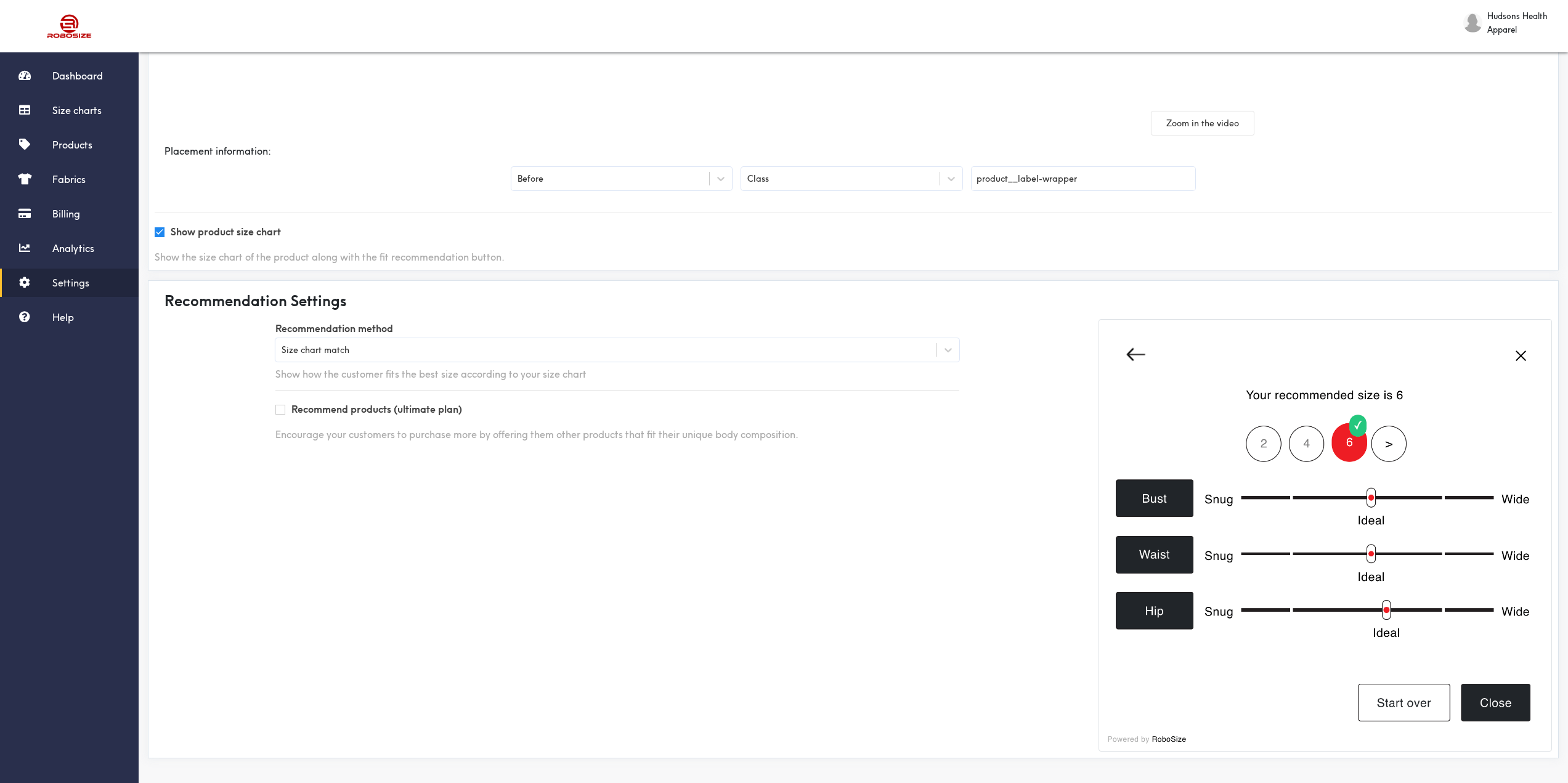
scroll to position [226, 0]
click at [72, 315] on span "Help" at bounding box center [63, 317] width 21 height 12
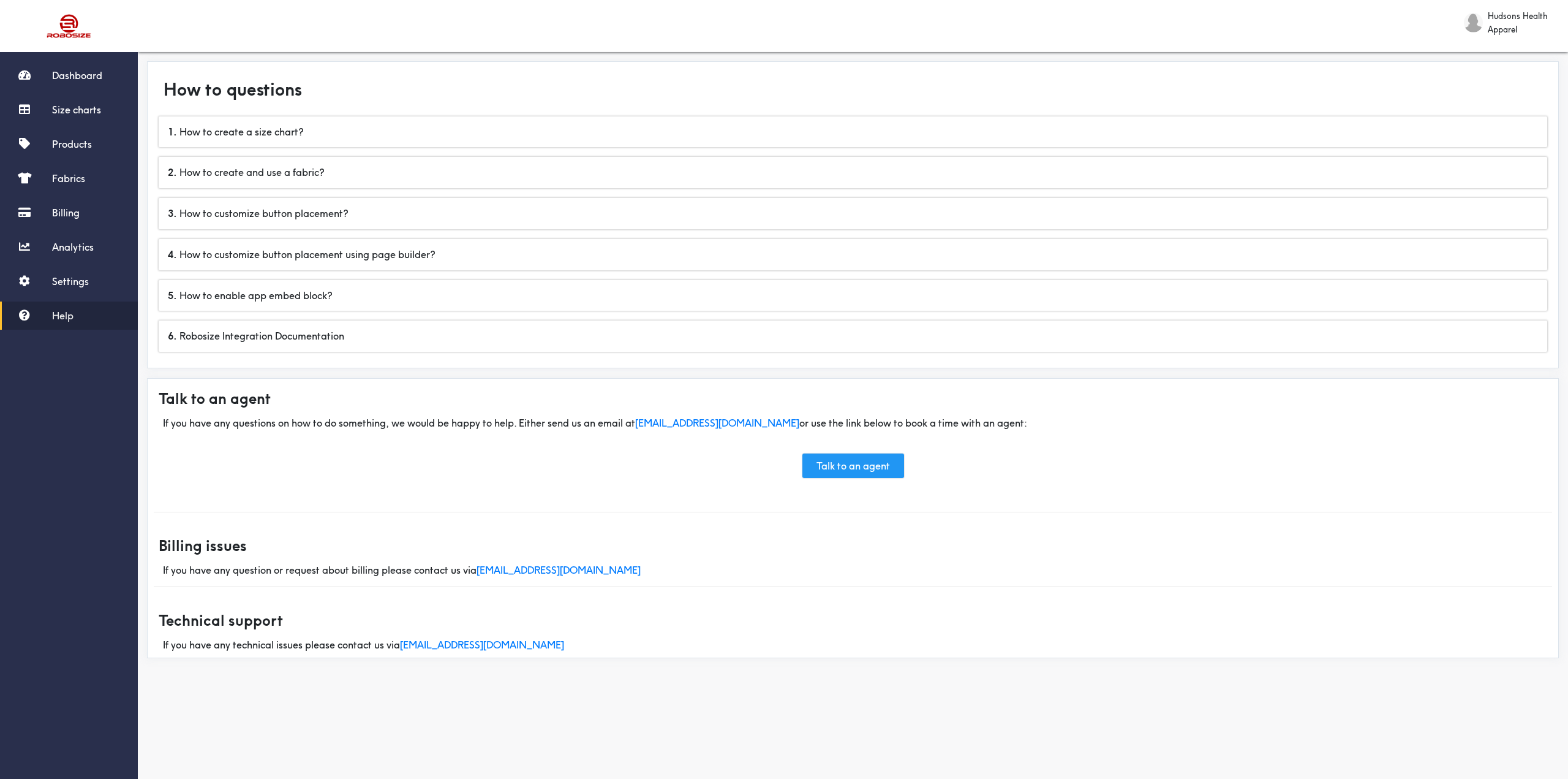
click at [855, 461] on link "Talk to an agent" at bounding box center [853, 466] width 102 height 24
click at [465, 261] on div "4 . How to customize button placement using page builder?" at bounding box center [853, 254] width 1389 height 31
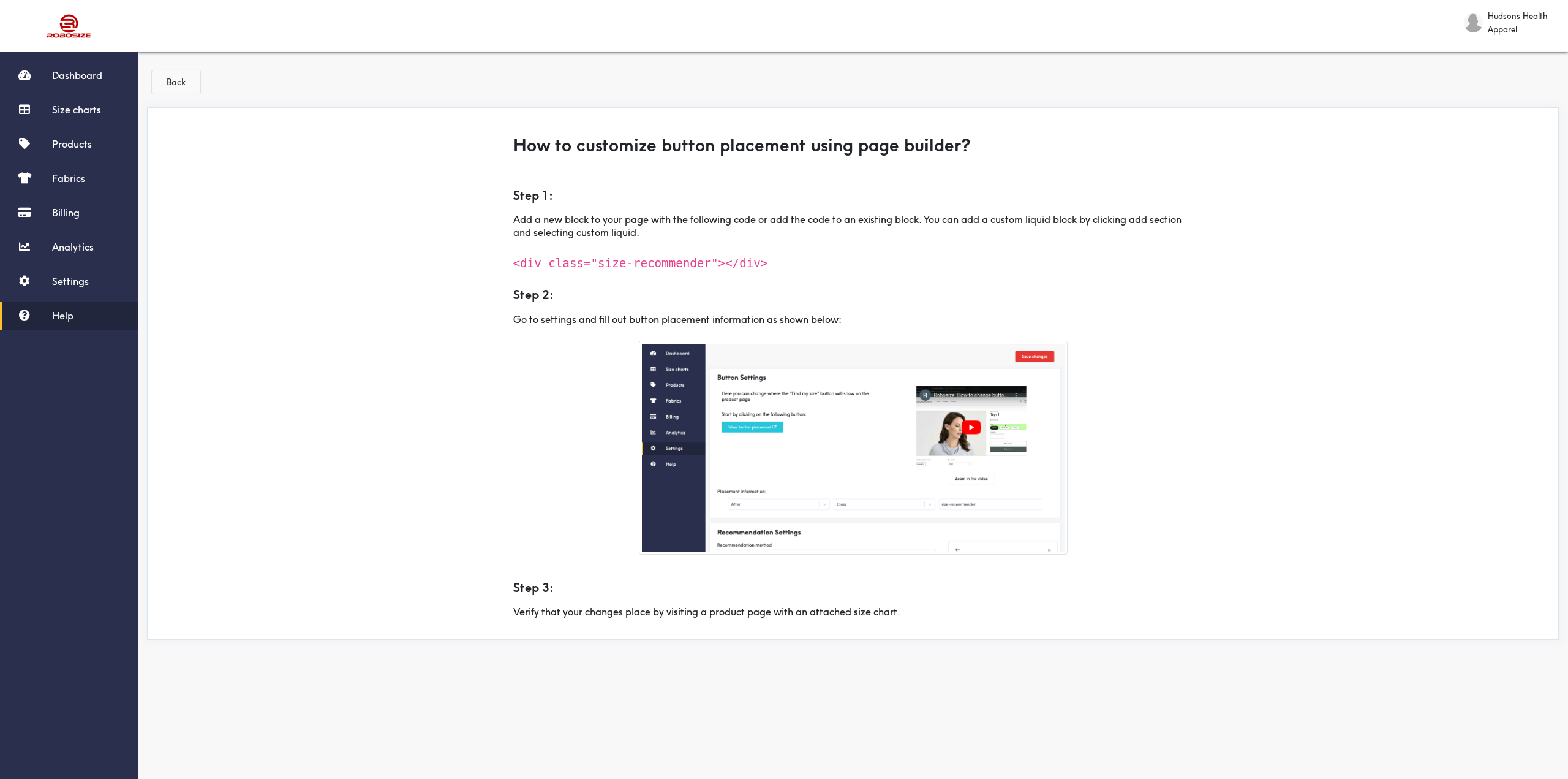
click at [176, 83] on button "Back" at bounding box center [176, 82] width 49 height 24
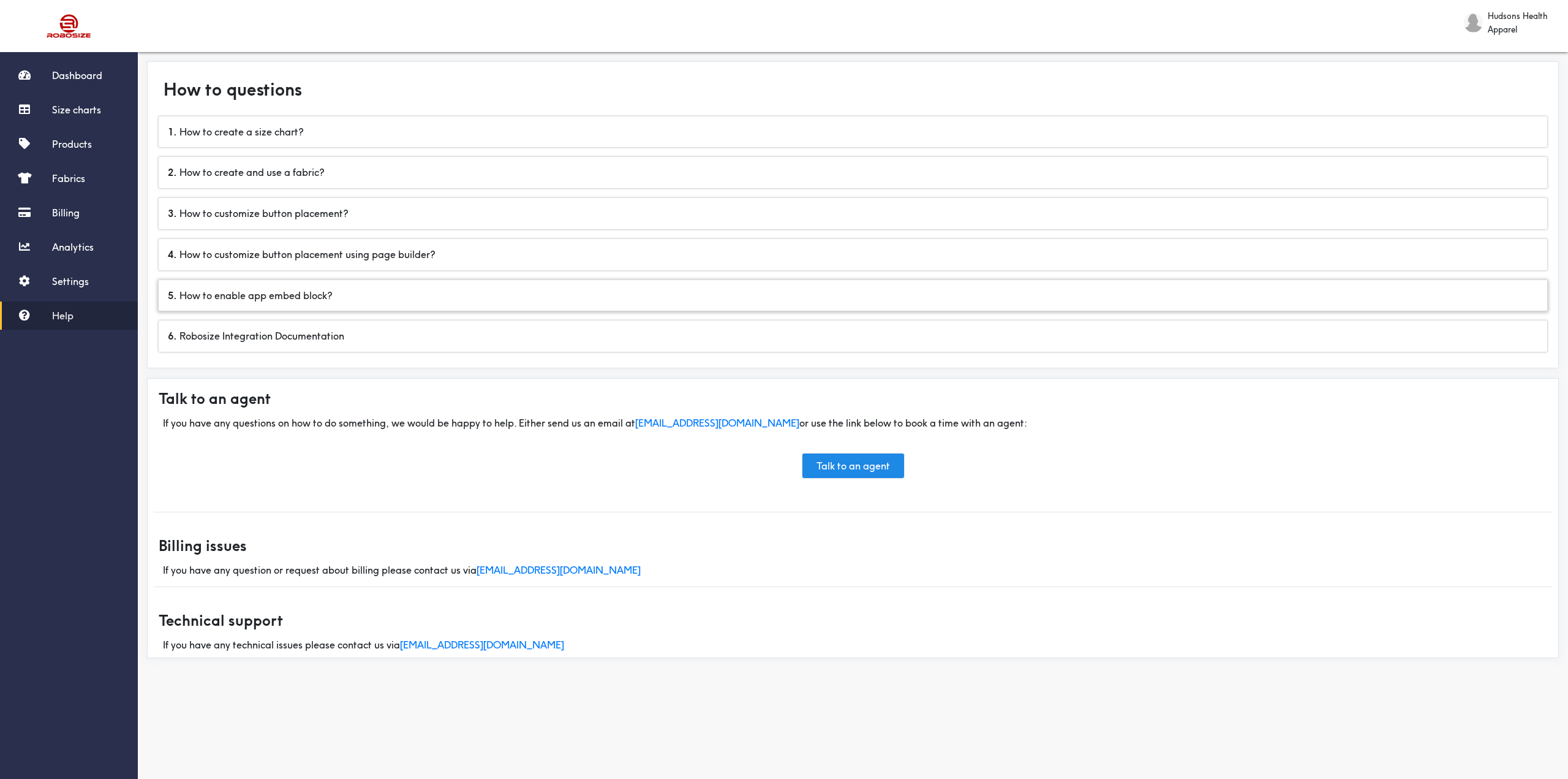
click at [649, 294] on div "5 . How to enable app embed block?" at bounding box center [853, 295] width 1389 height 31
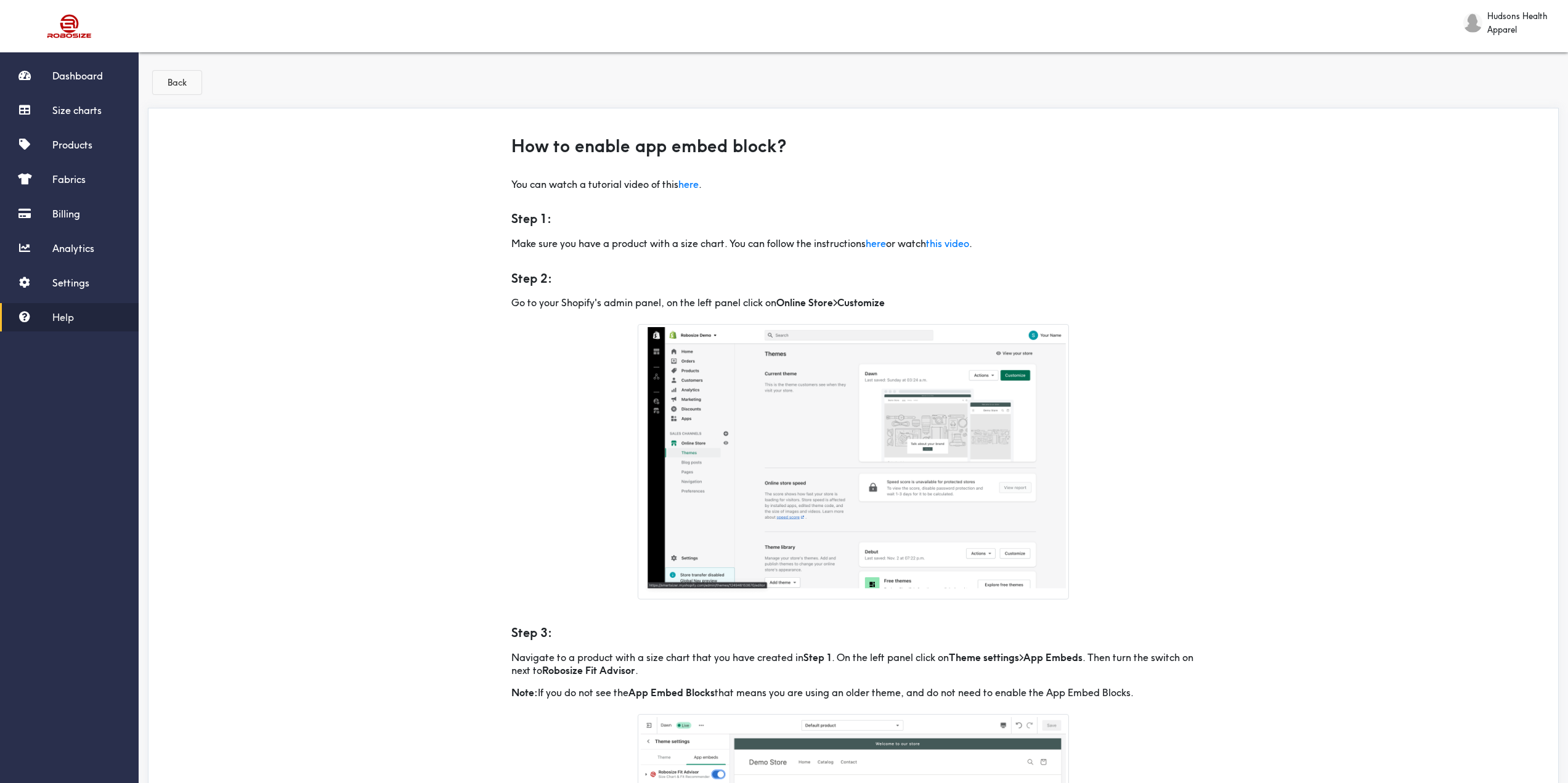
click at [189, 82] on button "Back" at bounding box center [177, 83] width 49 height 24
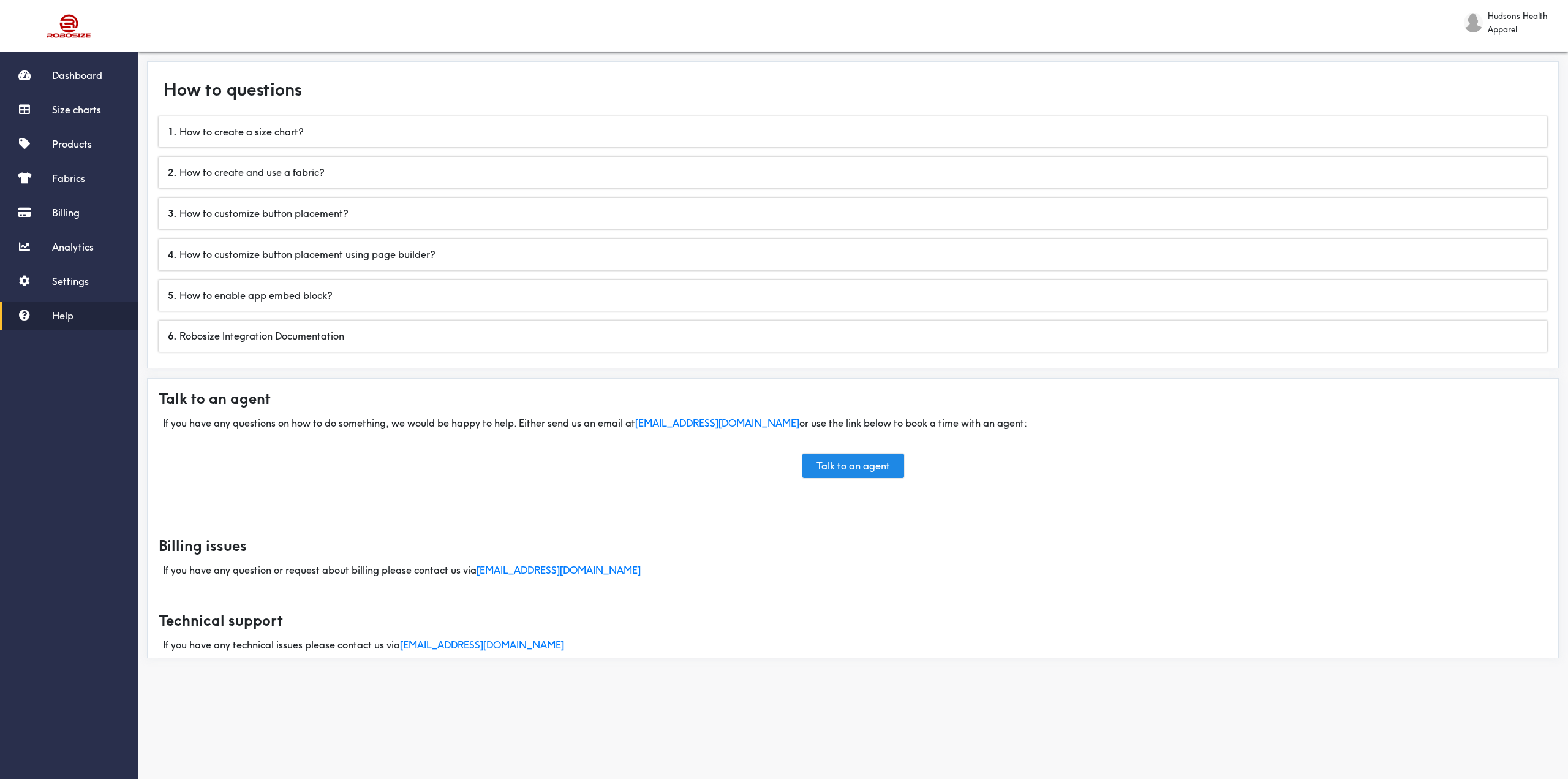
drag, startPoint x: 100, startPoint y: 324, endPoint x: 455, endPoint y: 370, distance: 358.0
click at [455, 370] on div "How to questions 1 . How to create a size chart? 2 . How to create and use a fa…" at bounding box center [852, 364] width 1430 height 638
